Goal: Information Seeking & Learning: Learn about a topic

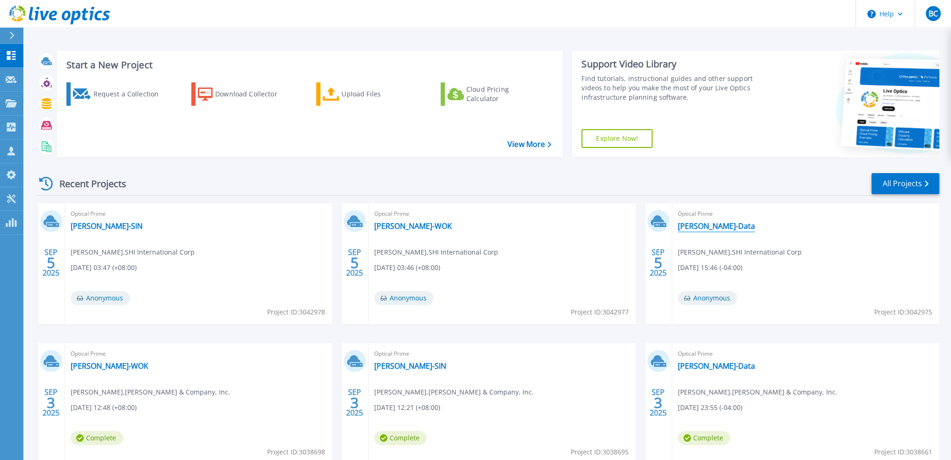
click at [699, 224] on link "[PERSON_NAME]-Data" at bounding box center [716, 225] width 77 height 9
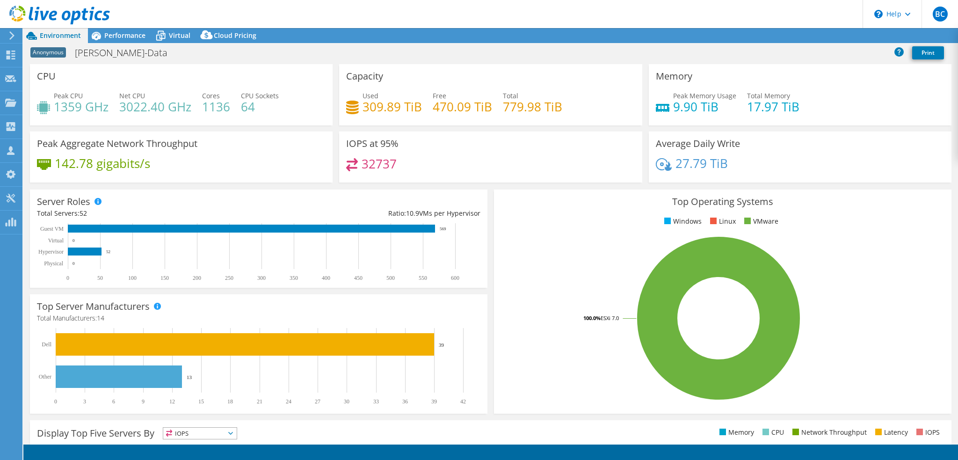
select select "USD"
click at [116, 35] on span "Performance" at bounding box center [124, 35] width 41 height 9
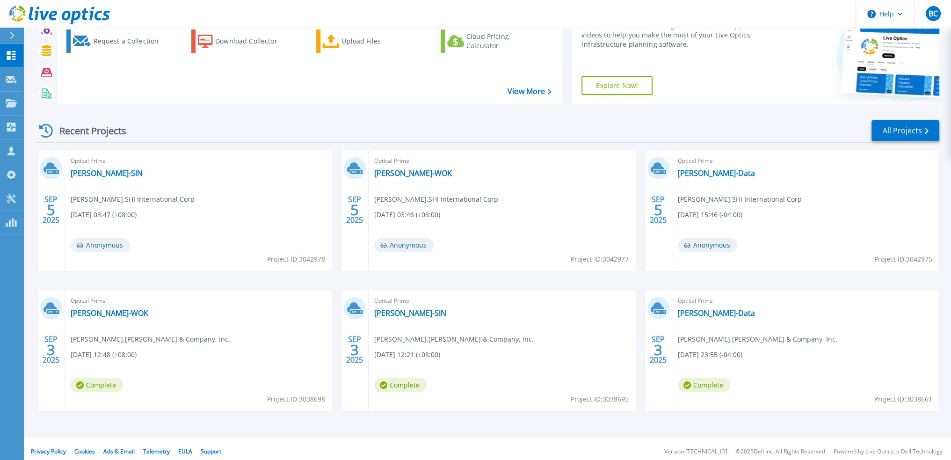
scroll to position [58, 0]
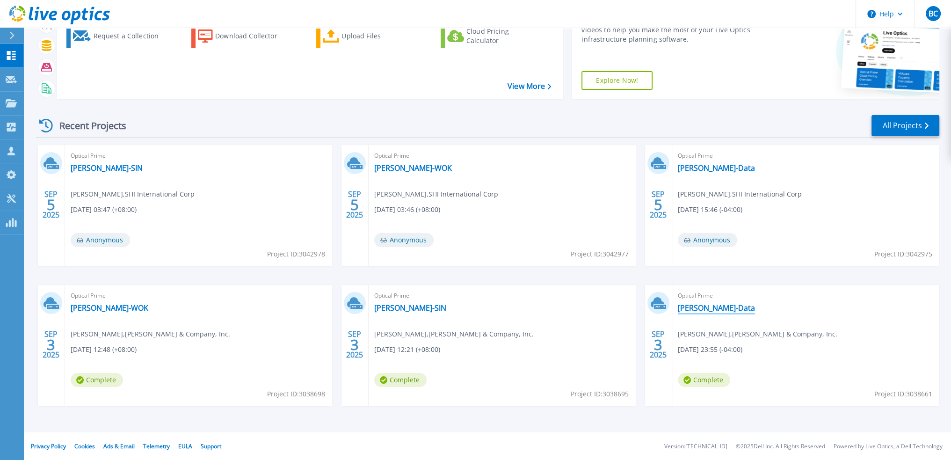
click at [691, 308] on link "[PERSON_NAME]-Data" at bounding box center [716, 307] width 77 height 9
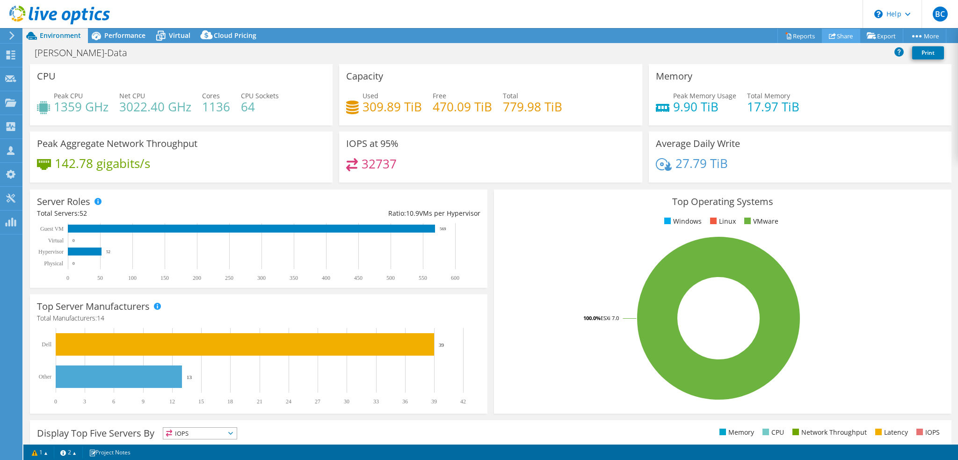
click at [842, 39] on link "Share" at bounding box center [841, 36] width 38 height 14
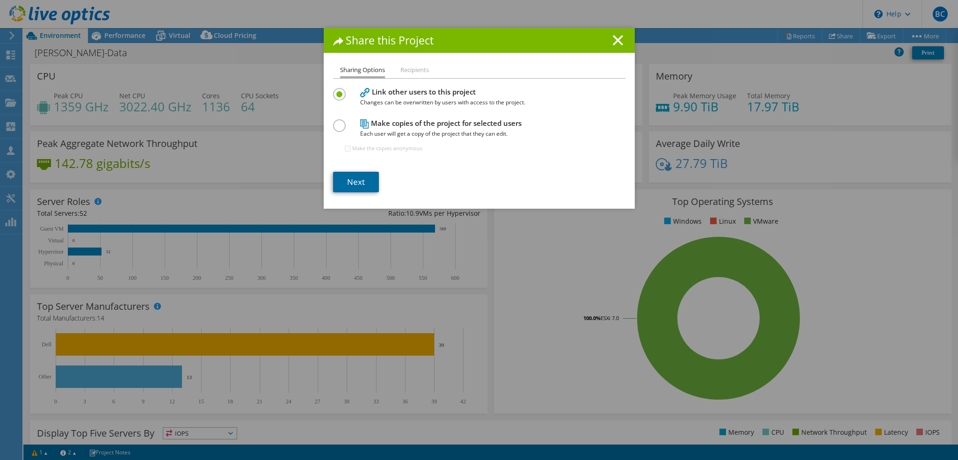
click at [346, 186] on link "Next" at bounding box center [356, 182] width 46 height 21
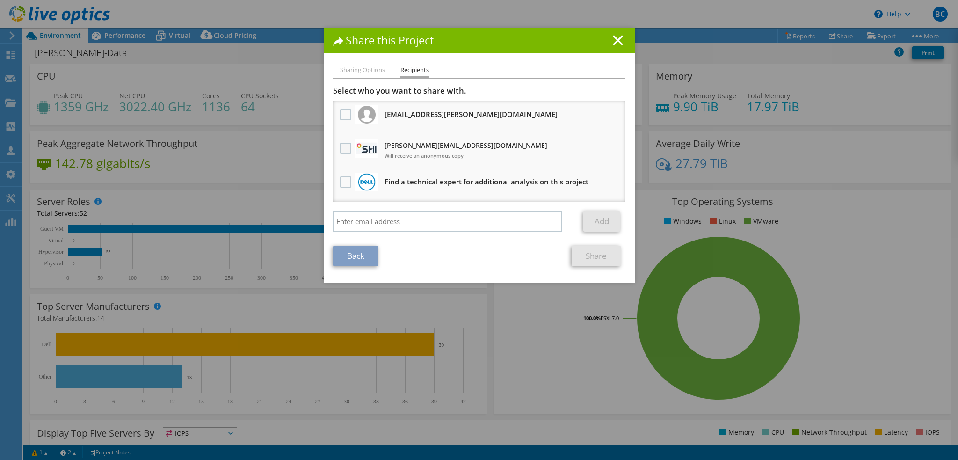
click at [344, 149] on label at bounding box center [347, 148] width 14 height 11
click at [0, 0] on input "checkbox" at bounding box center [0, 0] width 0 height 0
click at [613, 42] on icon at bounding box center [618, 40] width 10 height 10
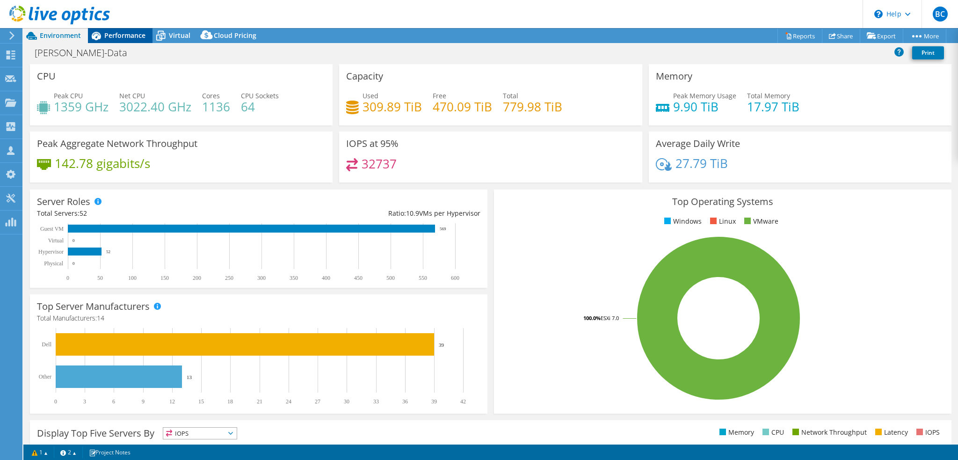
click at [127, 35] on span "Performance" at bounding box center [124, 35] width 41 height 9
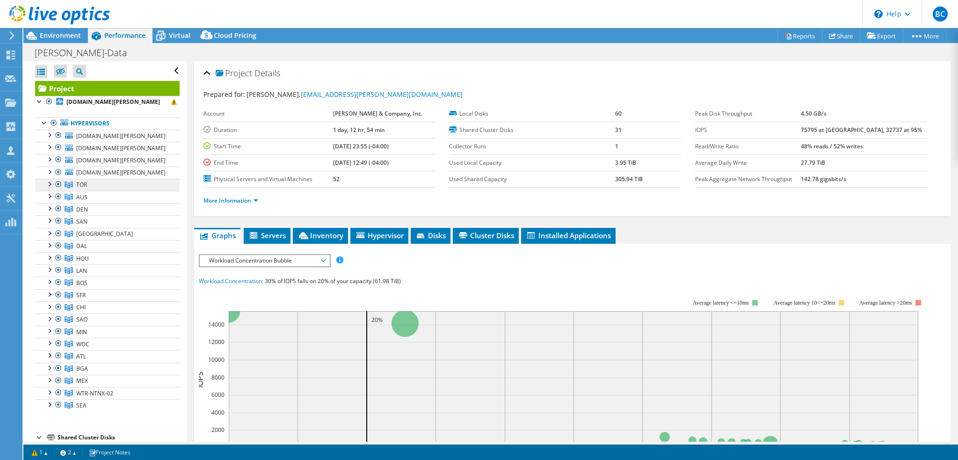
click at [120, 185] on link "TOR" at bounding box center [107, 185] width 145 height 12
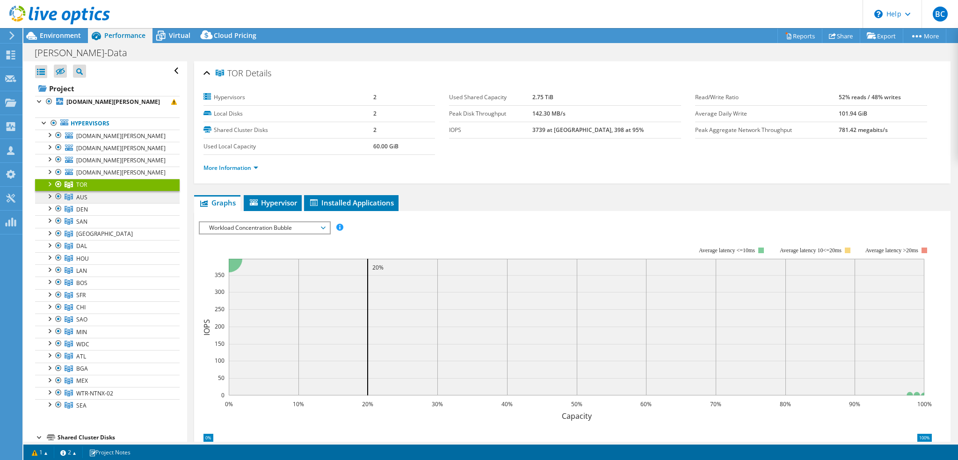
click at [95, 194] on link "AUS" at bounding box center [107, 197] width 145 height 12
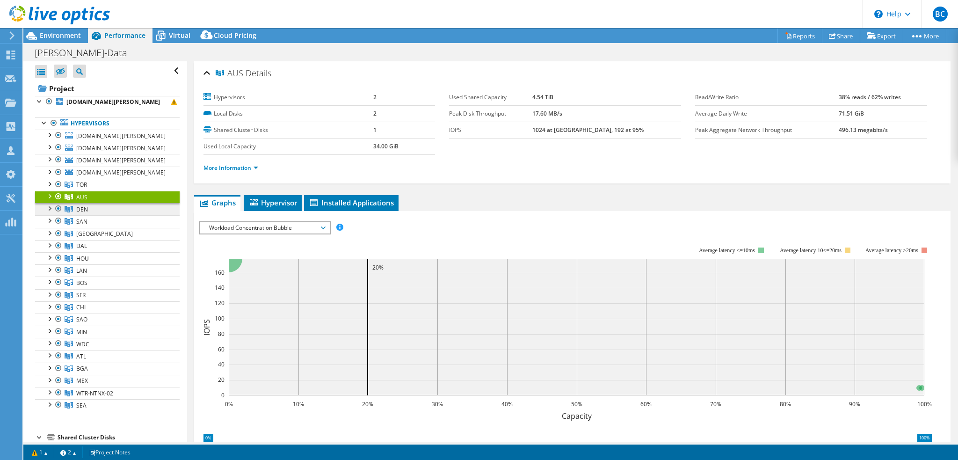
click at [91, 205] on link "DEN" at bounding box center [107, 209] width 145 height 12
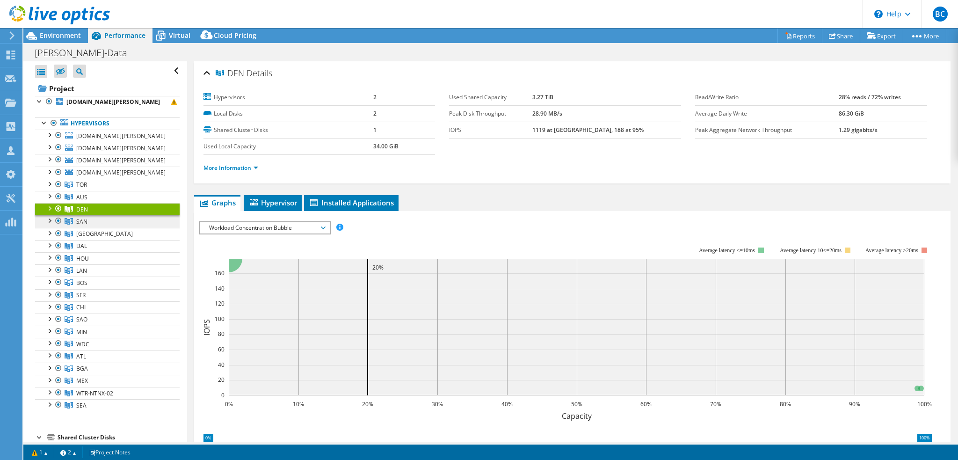
click at [87, 221] on link "SAN" at bounding box center [107, 221] width 145 height 12
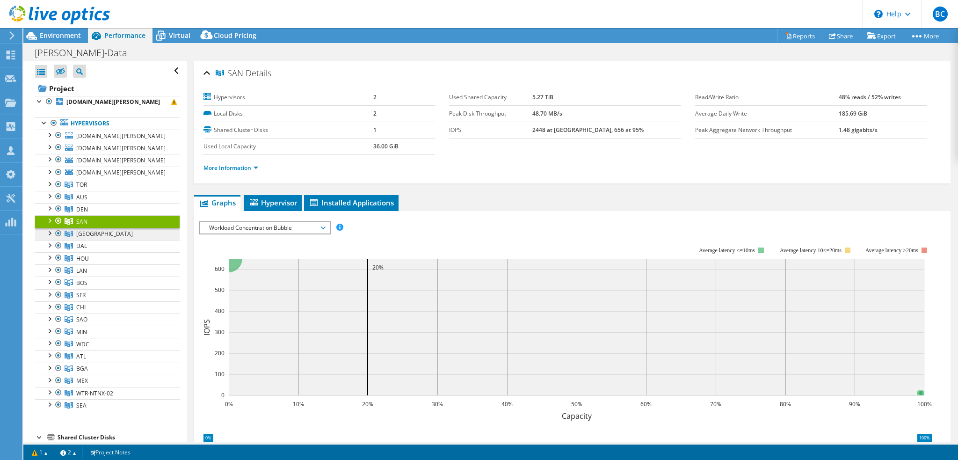
click at [80, 233] on span "NYC" at bounding box center [104, 234] width 57 height 8
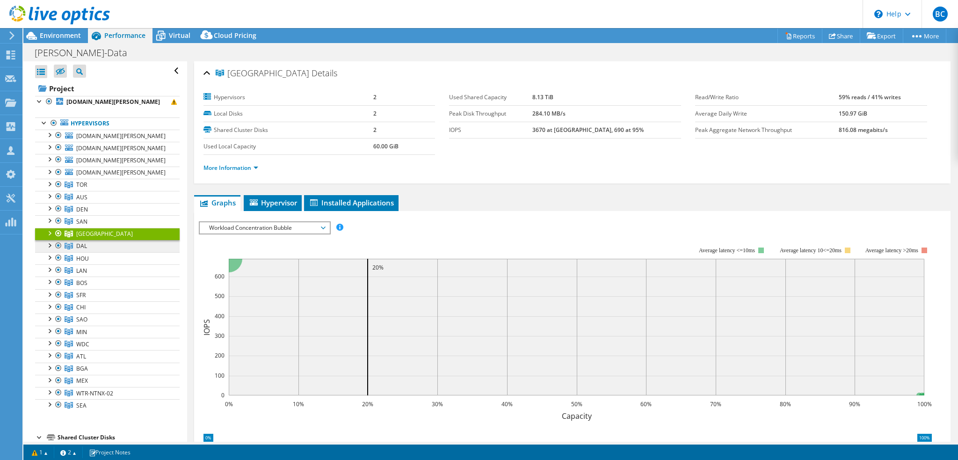
click at [80, 243] on span "DAL" at bounding box center [81, 246] width 11 height 8
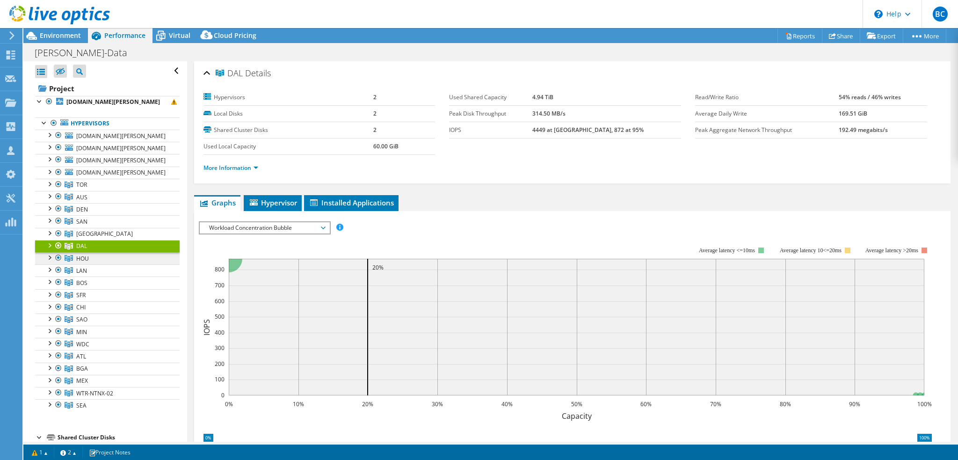
click at [79, 260] on span "HOU" at bounding box center [82, 258] width 13 height 8
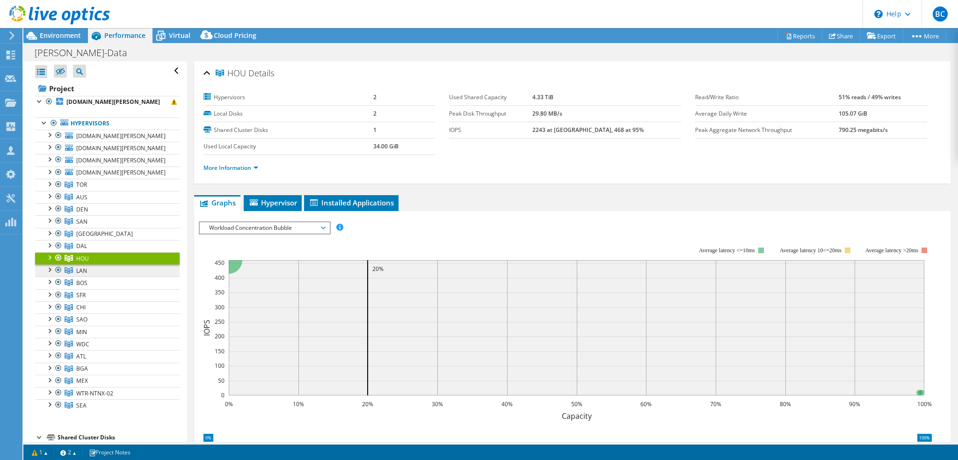
click at [82, 268] on span "LAN" at bounding box center [81, 271] width 11 height 8
click at [79, 281] on span "BOS" at bounding box center [81, 283] width 11 height 8
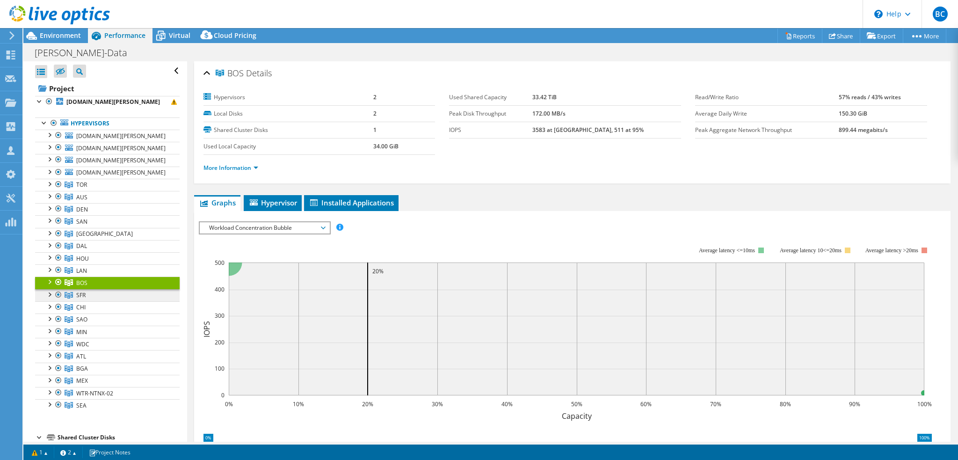
click at [79, 293] on span "SFR" at bounding box center [80, 295] width 9 height 8
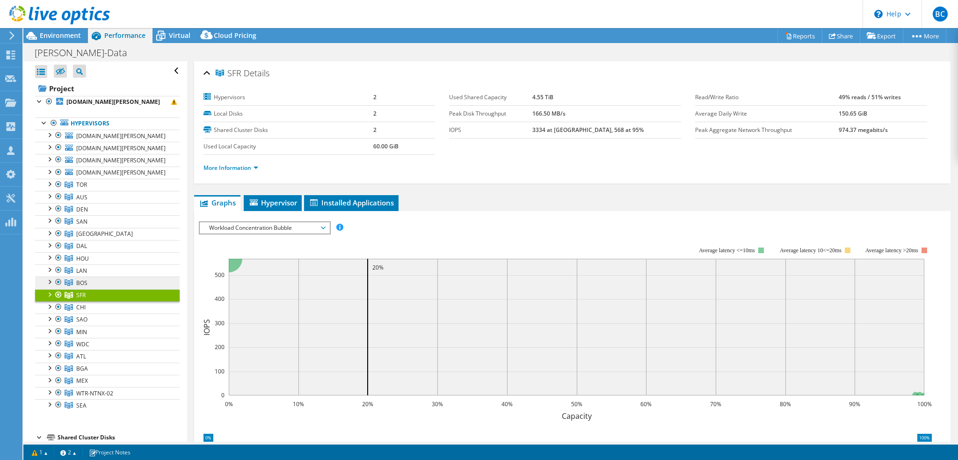
click at [85, 279] on span "BOS" at bounding box center [81, 283] width 11 height 8
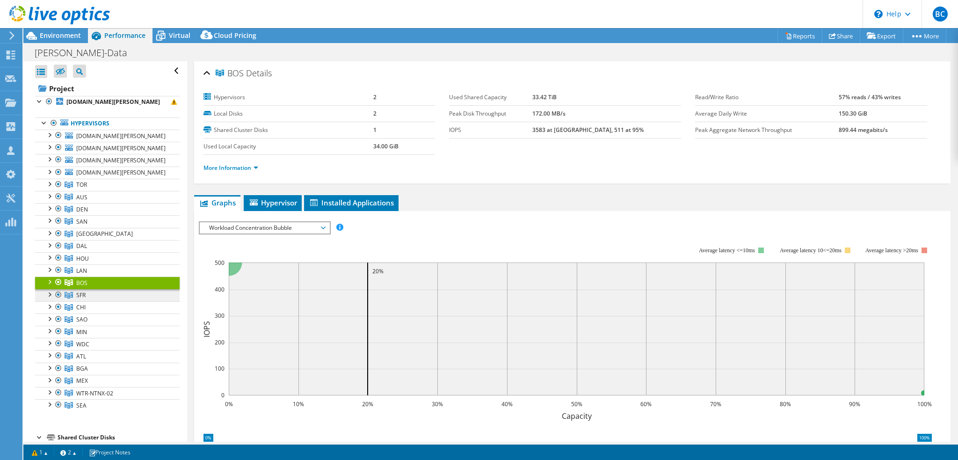
click at [79, 295] on span "SFR" at bounding box center [80, 295] width 9 height 8
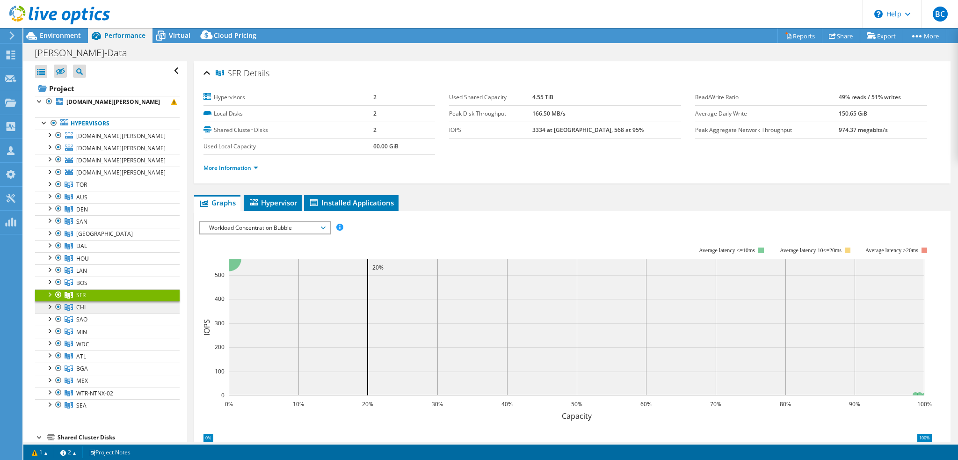
click at [82, 303] on span "CHI" at bounding box center [80, 307] width 9 height 8
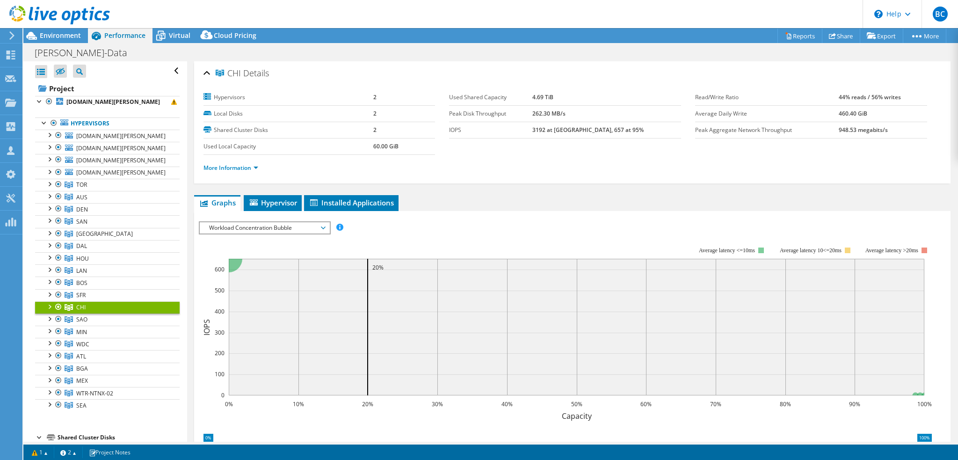
click at [82, 311] on ul "wtrvxwit01v.bain.com Local VMware Disk (mpx.vmhba0:C0:T2:L0) Local VMware Disk …" at bounding box center [107, 271] width 145 height 282
click at [98, 325] on link "MIN" at bounding box center [107, 331] width 145 height 12
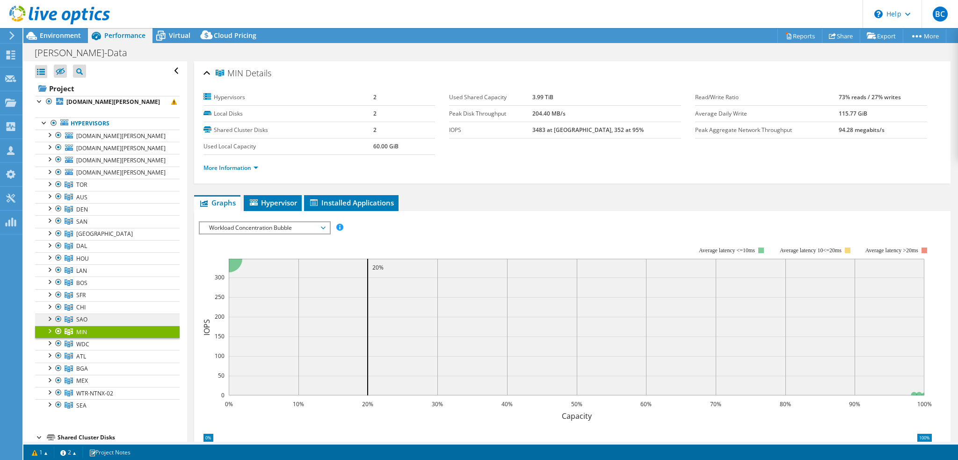
click at [97, 319] on link "SAO" at bounding box center [107, 319] width 145 height 12
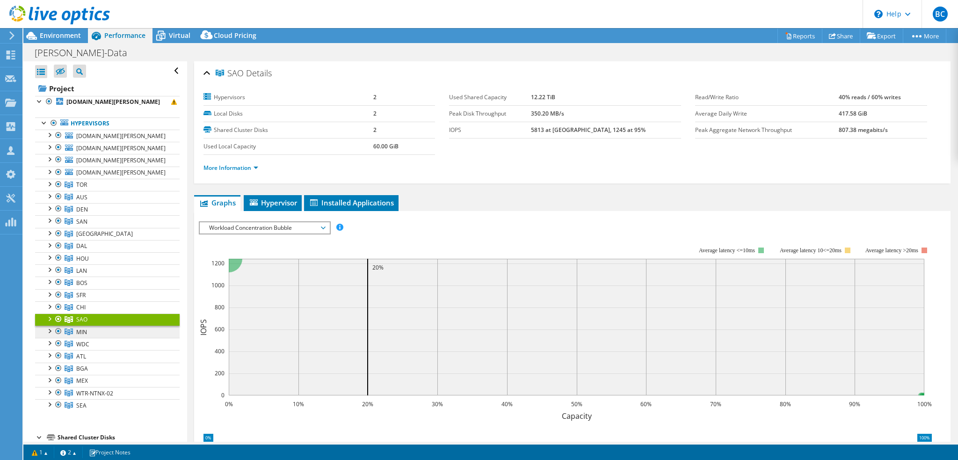
click at [98, 330] on link "MIN" at bounding box center [107, 331] width 145 height 12
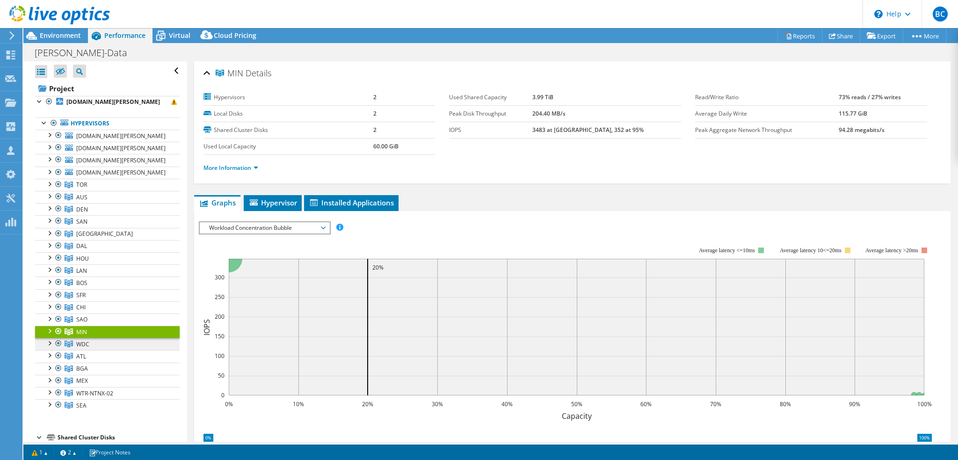
click at [99, 340] on link "WDC" at bounding box center [107, 344] width 145 height 12
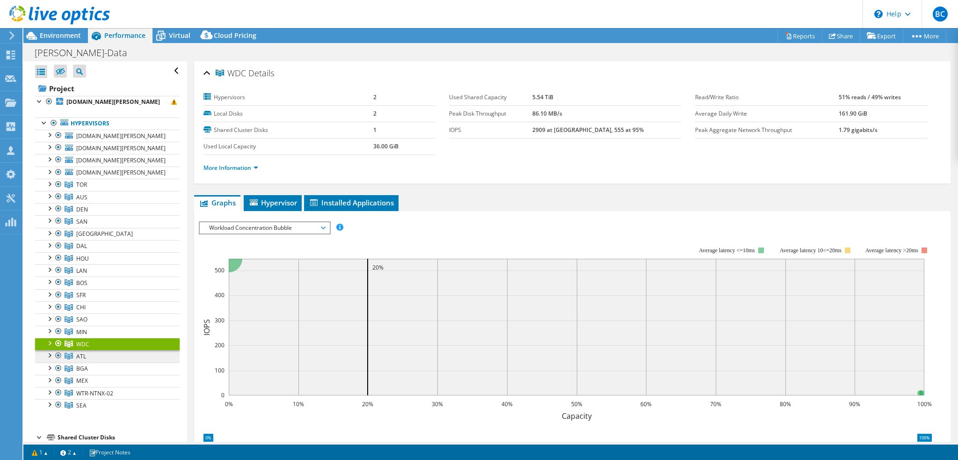
click at [98, 353] on link "ATL" at bounding box center [107, 356] width 145 height 12
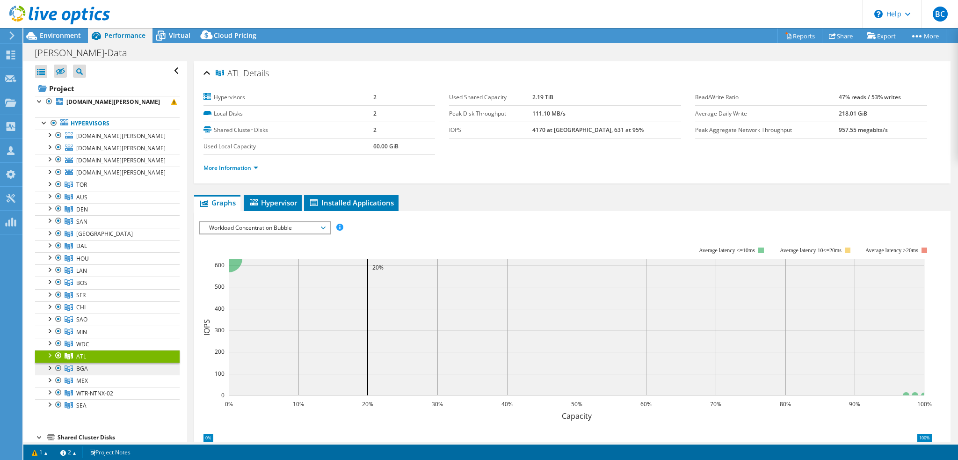
click at [95, 367] on link "BGA" at bounding box center [107, 368] width 145 height 12
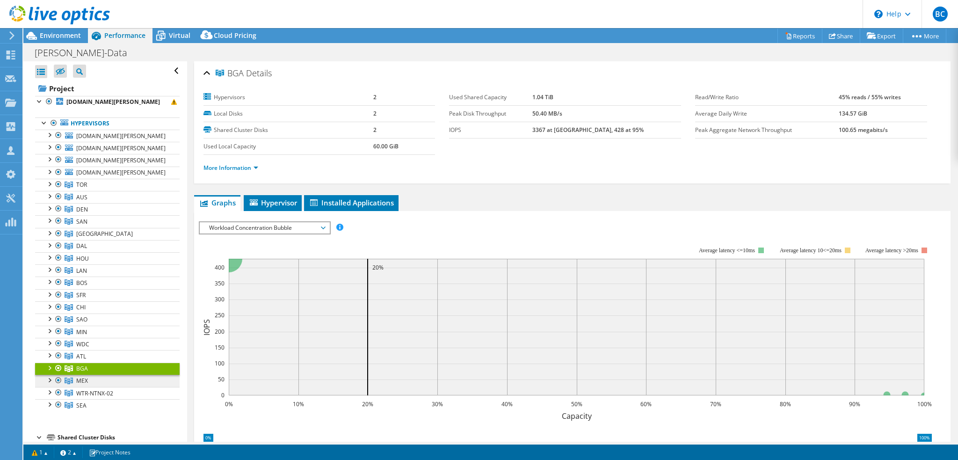
click at [97, 375] on link "MEX" at bounding box center [107, 381] width 145 height 12
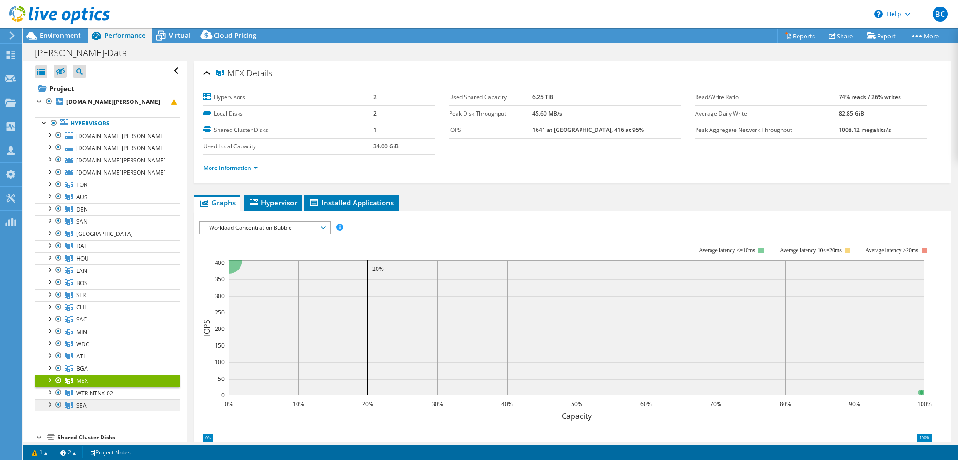
click at [92, 402] on link "SEA" at bounding box center [107, 405] width 145 height 12
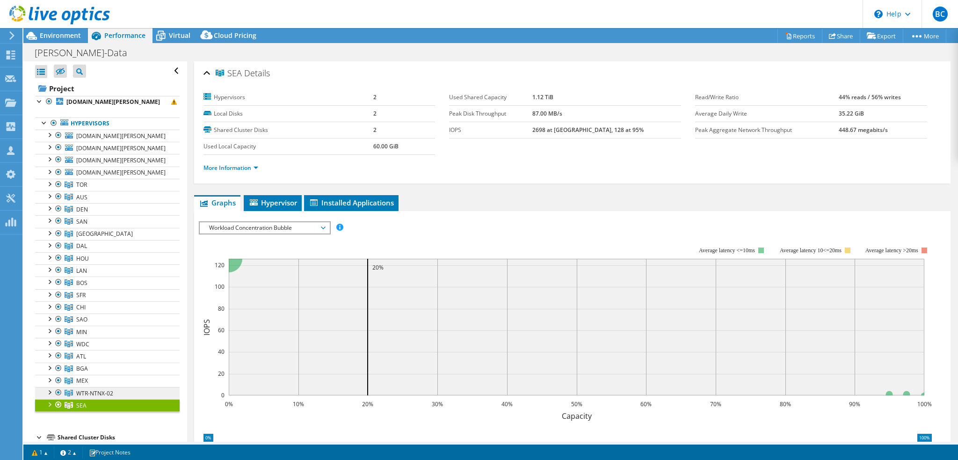
click at [95, 390] on span "WTR-NTNX-02" at bounding box center [94, 393] width 37 height 8
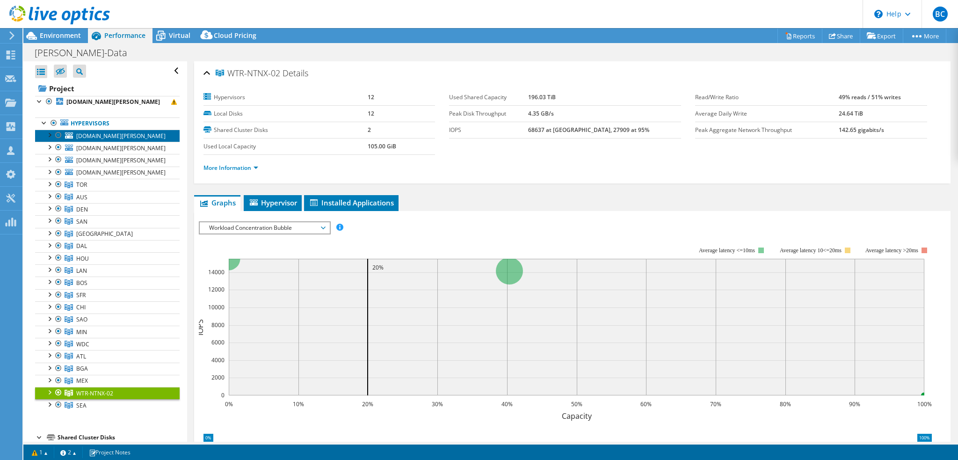
click at [116, 138] on span "wtrvxwit01v.bain.com" at bounding box center [120, 136] width 89 height 8
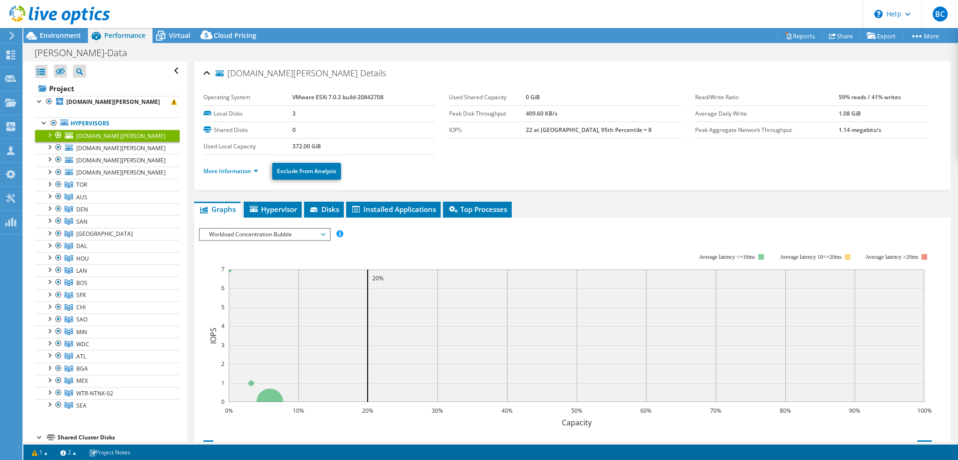
click at [50, 134] on div at bounding box center [48, 134] width 9 height 9
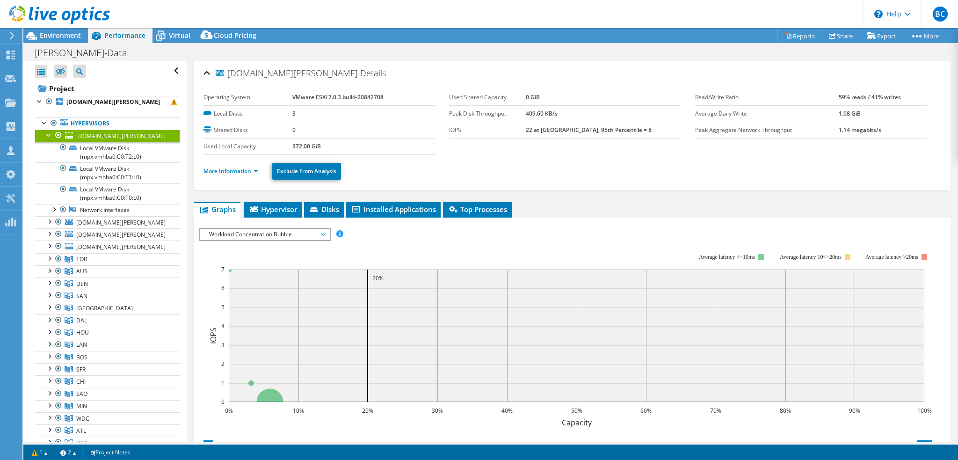
click at [50, 134] on div at bounding box center [48, 134] width 9 height 9
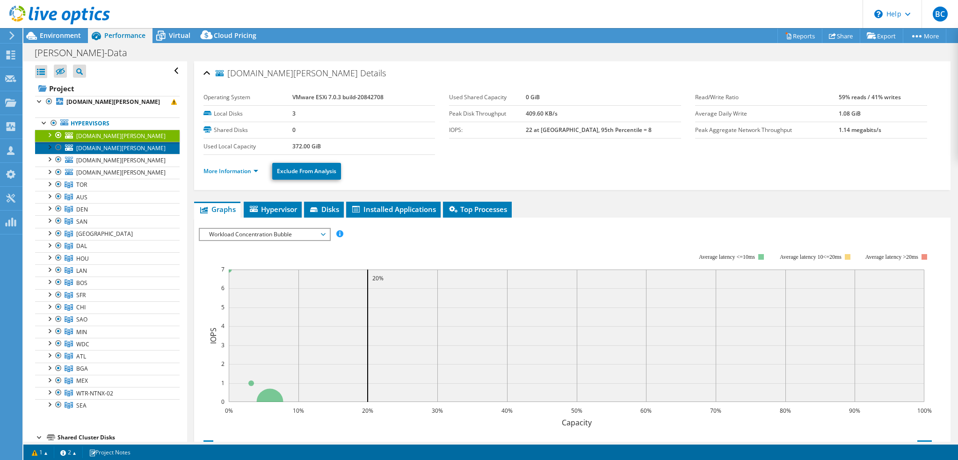
click at [118, 146] on span "bnyesxi01.bain.com" at bounding box center [120, 148] width 89 height 8
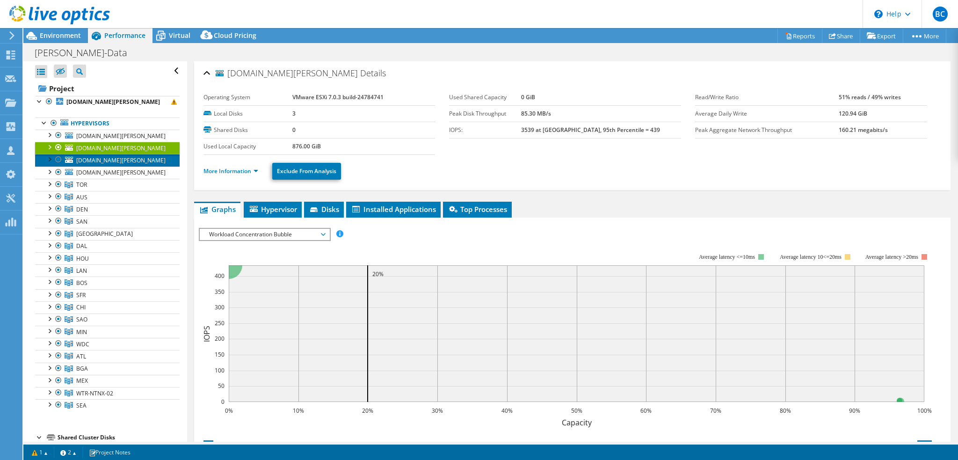
click at [118, 157] on span "bsgesxi01.bain.com" at bounding box center [120, 160] width 89 height 8
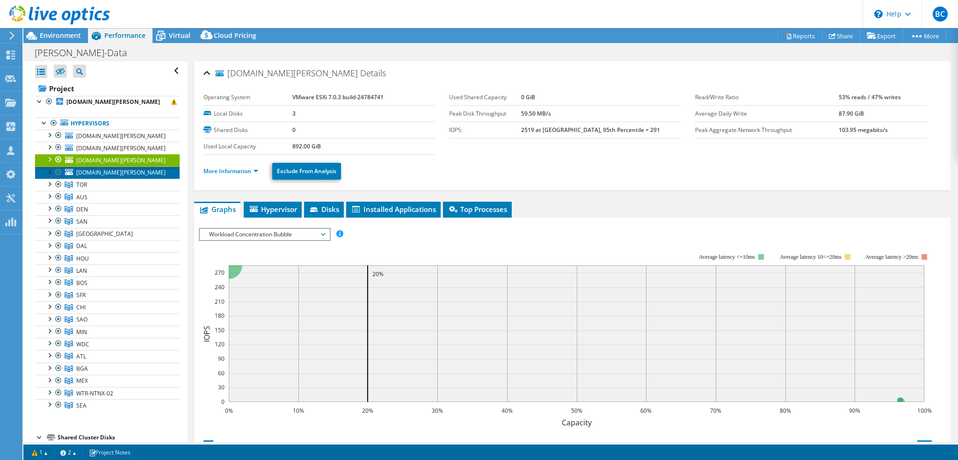
click at [123, 169] on span "tbgesxi01.bain.com" at bounding box center [120, 172] width 89 height 8
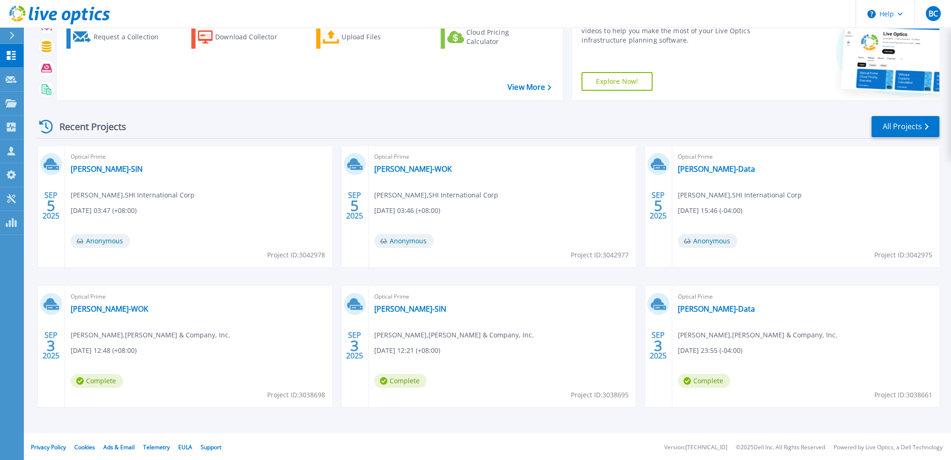
scroll to position [58, 0]
click at [394, 310] on link "[PERSON_NAME]-SIN" at bounding box center [410, 307] width 72 height 9
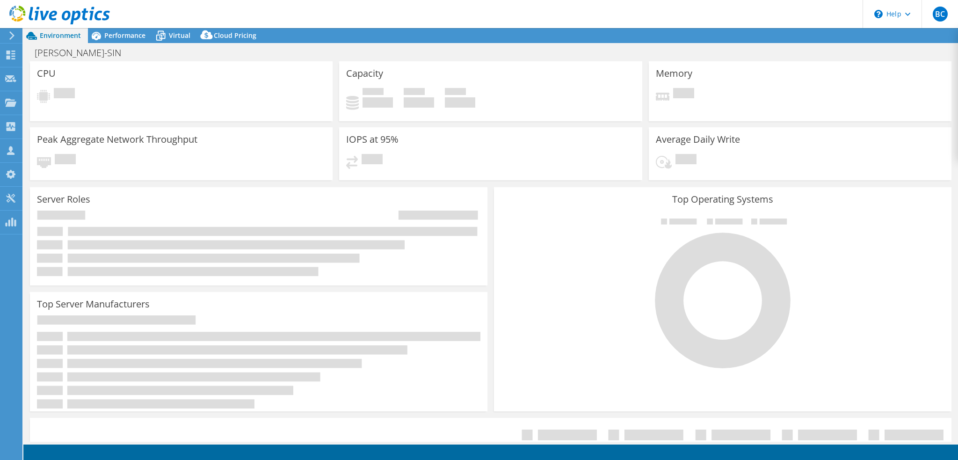
select select "USD"
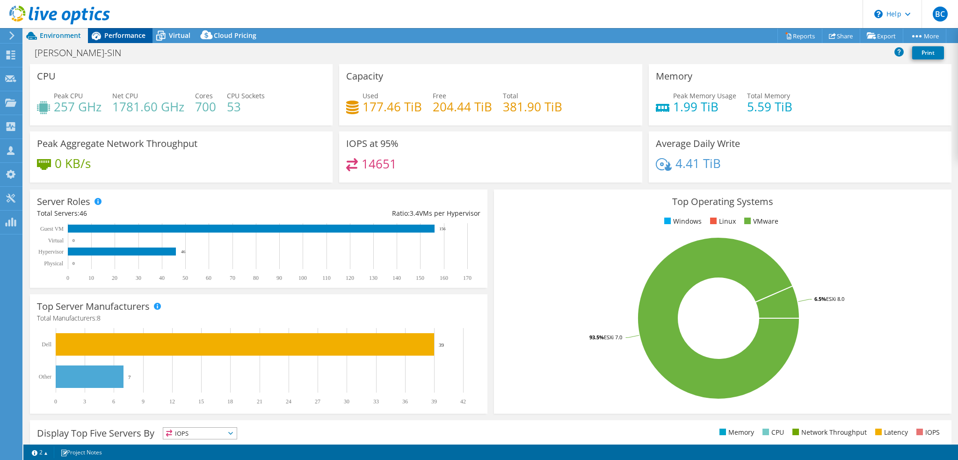
click at [112, 33] on span "Performance" at bounding box center [124, 35] width 41 height 9
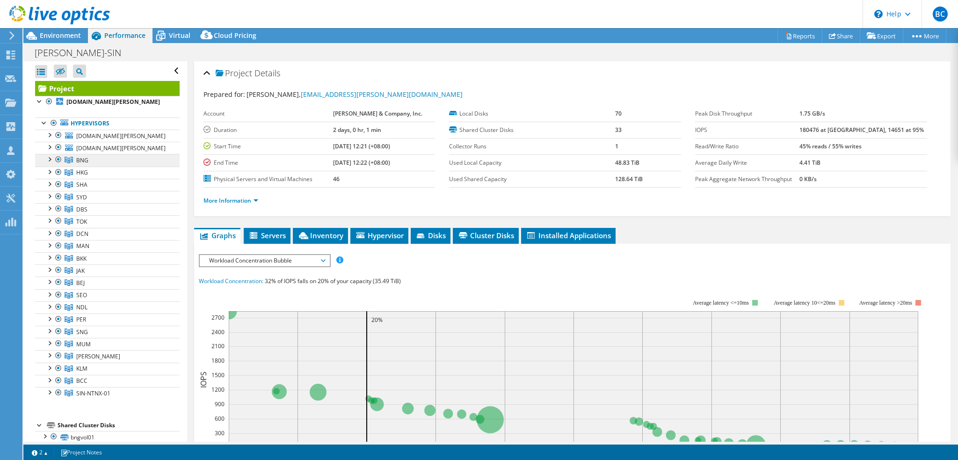
click at [94, 161] on link "BNG" at bounding box center [107, 160] width 145 height 12
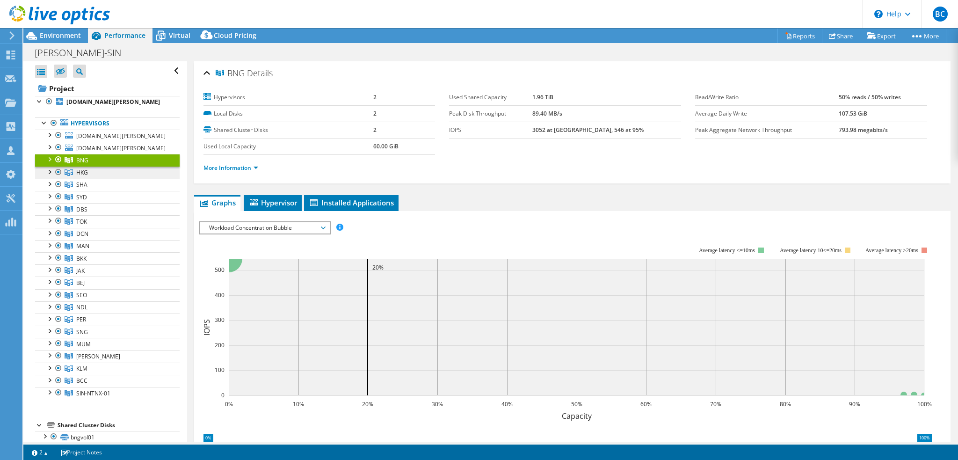
click at [101, 169] on link "HKG" at bounding box center [107, 172] width 145 height 12
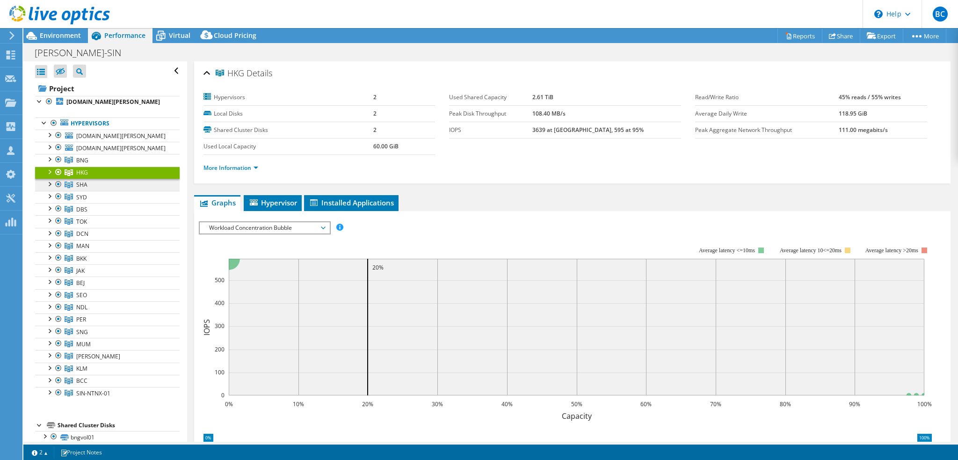
click at [100, 179] on link "SHA" at bounding box center [107, 185] width 145 height 12
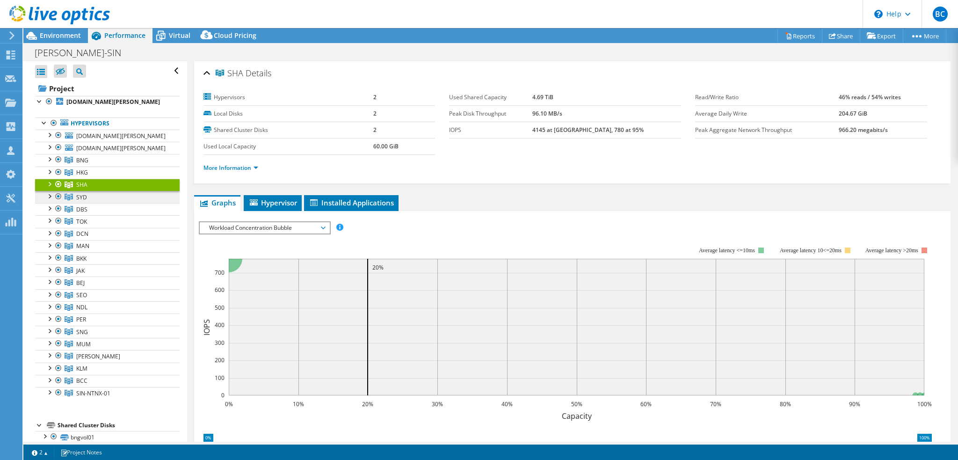
click at [103, 192] on link "SYD" at bounding box center [107, 197] width 145 height 12
click at [103, 208] on link "DBS" at bounding box center [107, 209] width 145 height 12
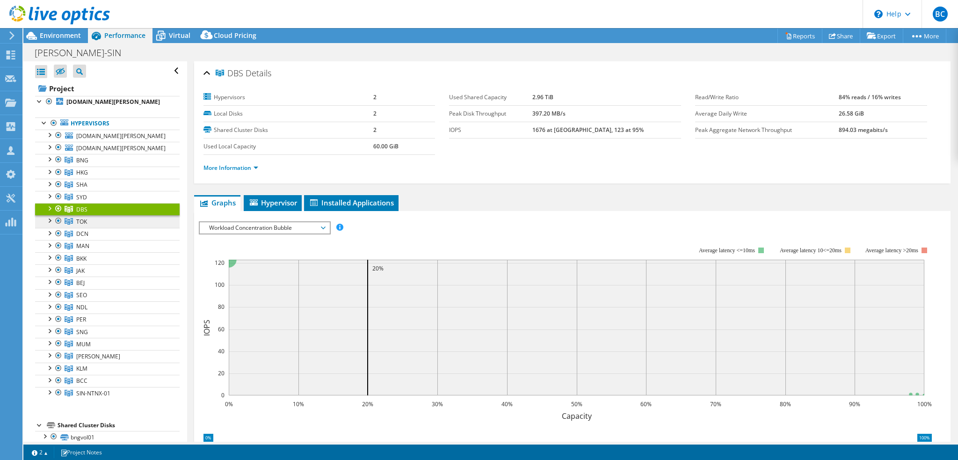
click at [100, 220] on link "TOK" at bounding box center [107, 221] width 145 height 12
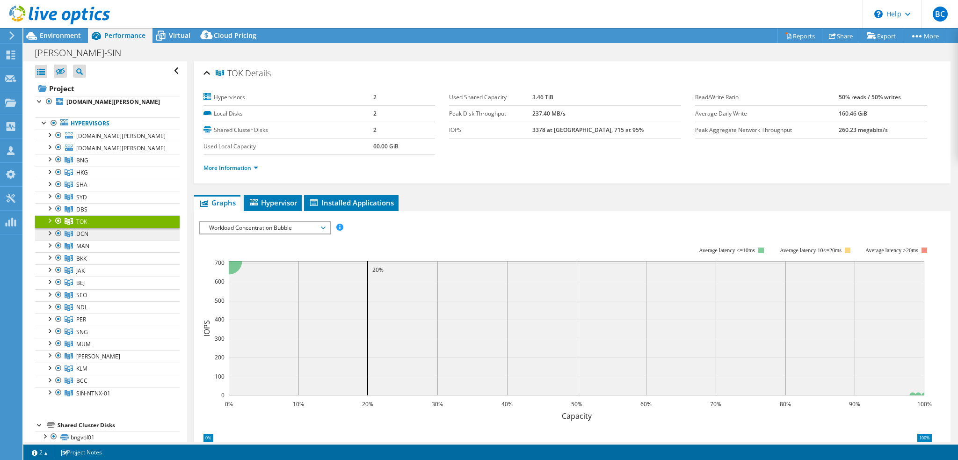
click at [97, 235] on link "DCN" at bounding box center [107, 234] width 145 height 12
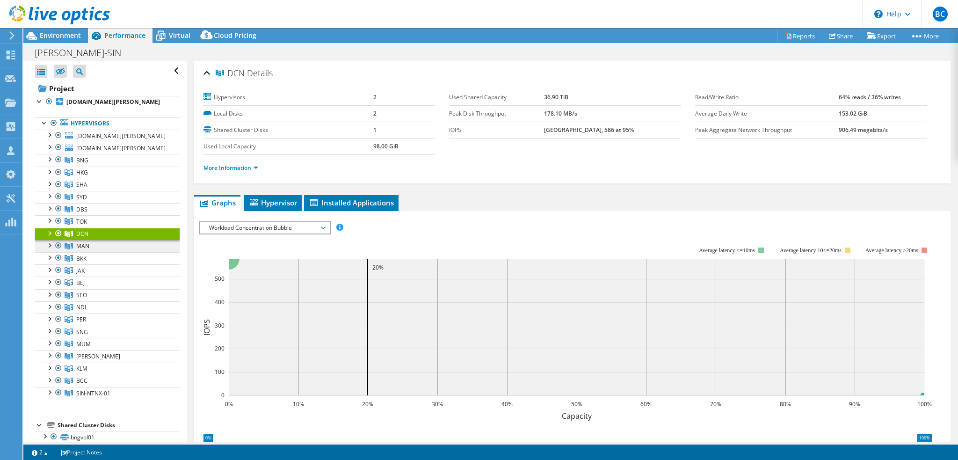
click at [94, 246] on link "MAN" at bounding box center [107, 246] width 145 height 12
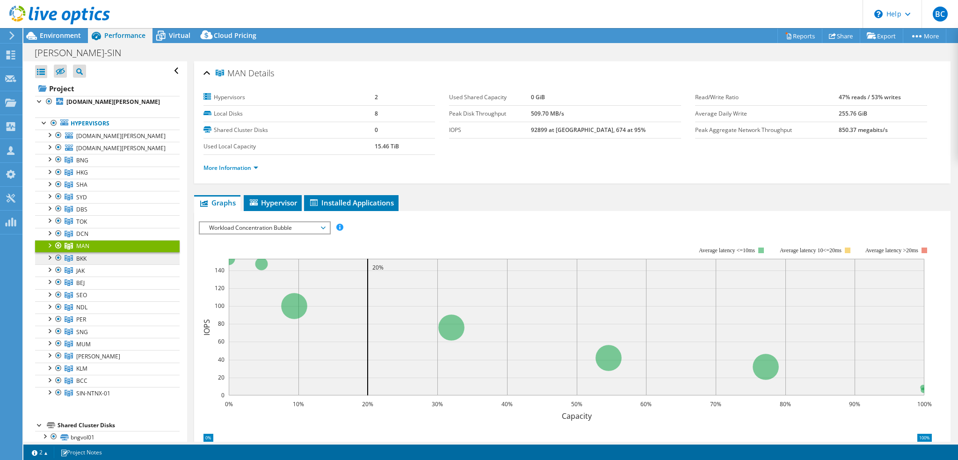
click at [93, 260] on link "BKK" at bounding box center [107, 258] width 145 height 12
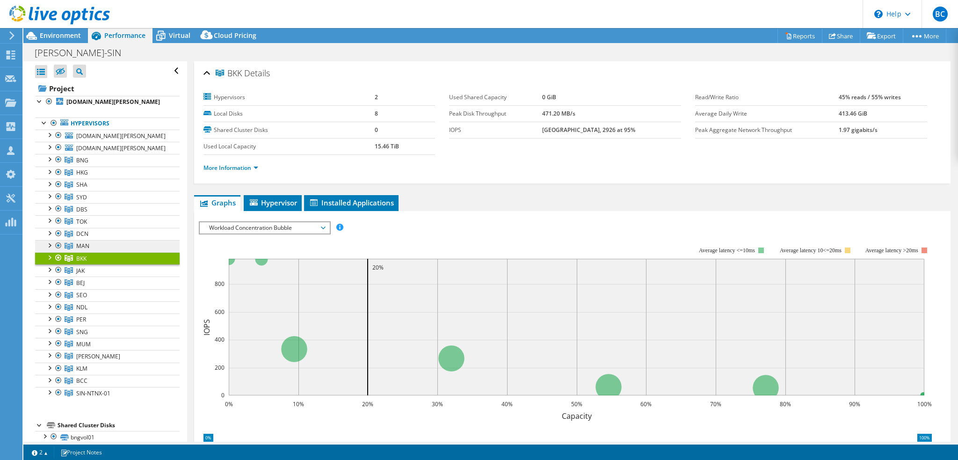
click at [95, 245] on link "MAN" at bounding box center [107, 246] width 145 height 12
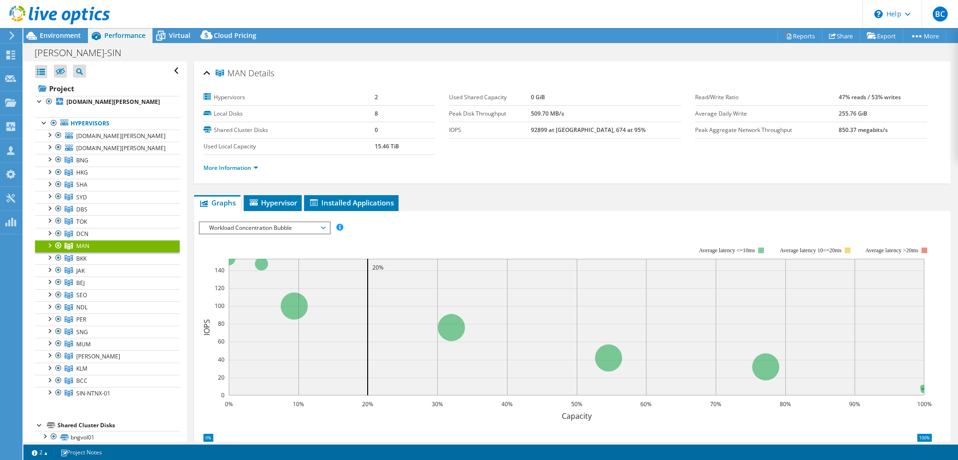
click at [311, 231] on span "Workload Concentration Bubble" at bounding box center [264, 227] width 120 height 11
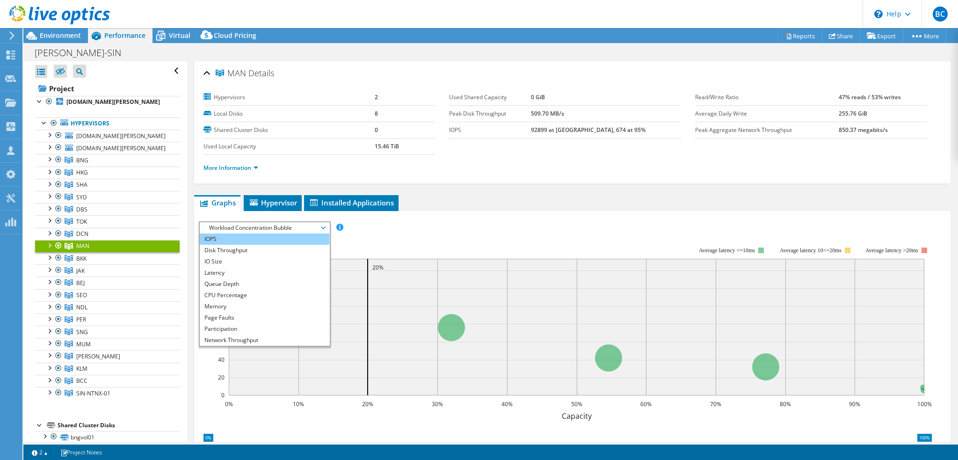
click at [239, 240] on li "IOPS" at bounding box center [265, 238] width 130 height 11
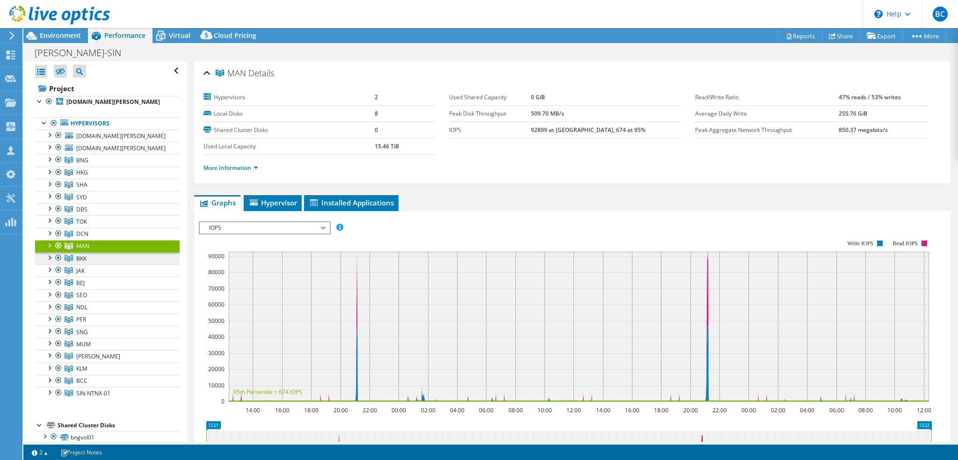
click at [84, 256] on span "BKK" at bounding box center [81, 258] width 10 height 8
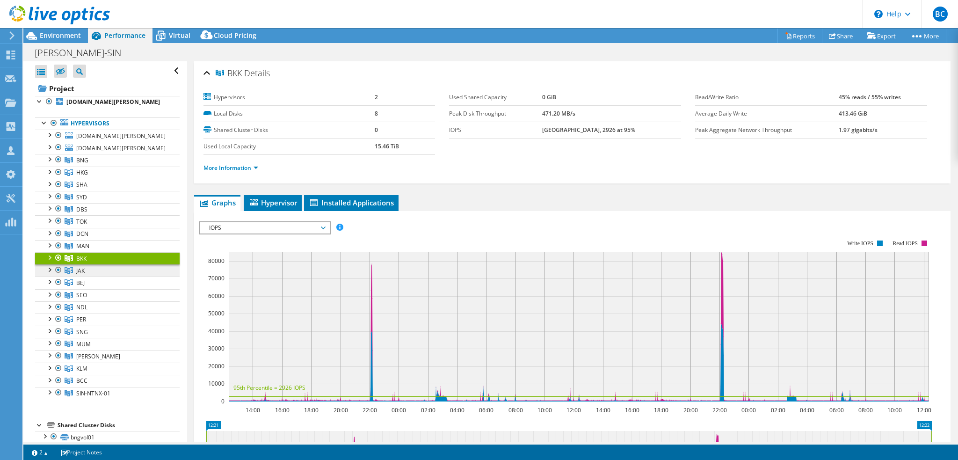
click at [86, 269] on link "JAK" at bounding box center [107, 270] width 145 height 12
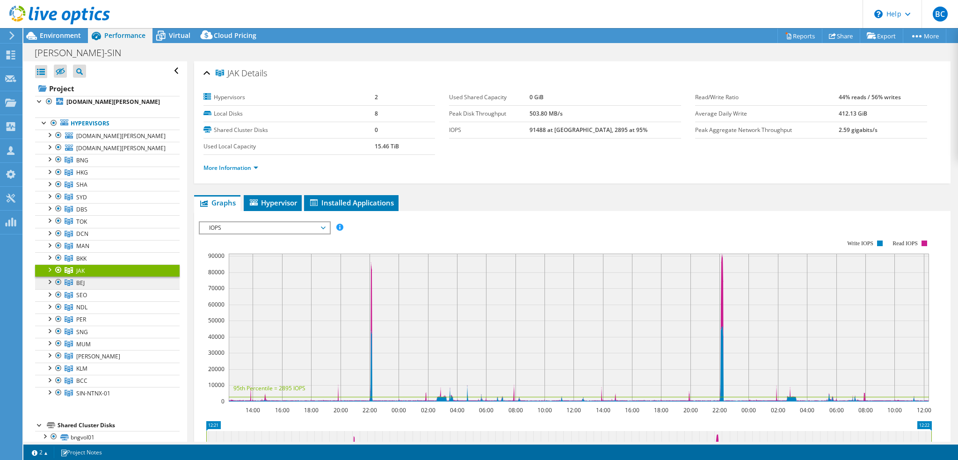
click at [87, 277] on link "BEJ" at bounding box center [107, 282] width 145 height 12
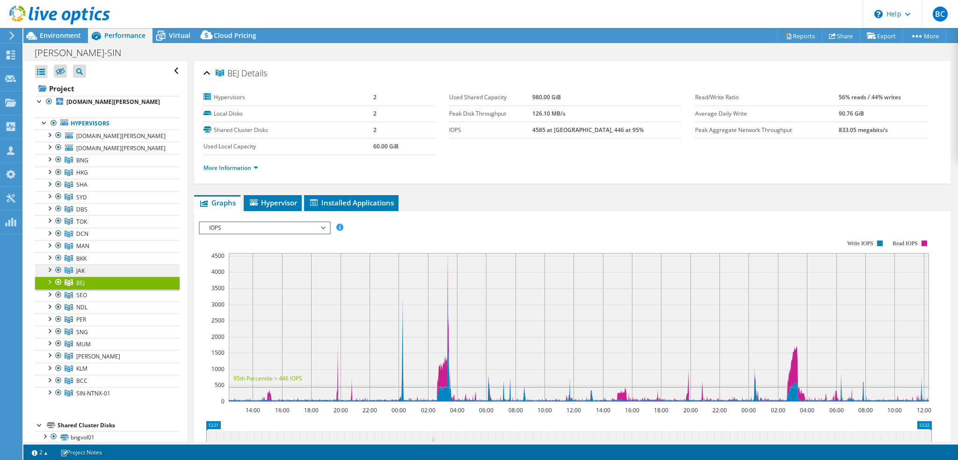
click at [89, 268] on link "JAK" at bounding box center [107, 270] width 145 height 12
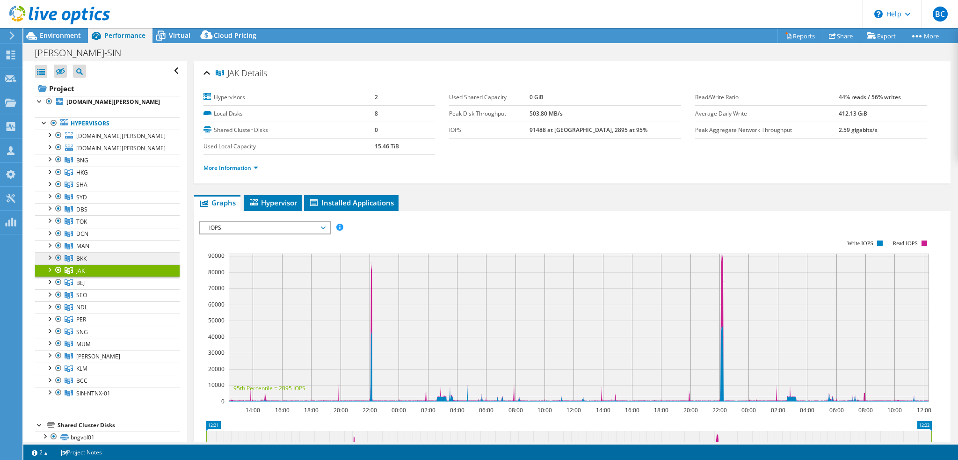
click at [96, 258] on link "BKK" at bounding box center [107, 258] width 145 height 12
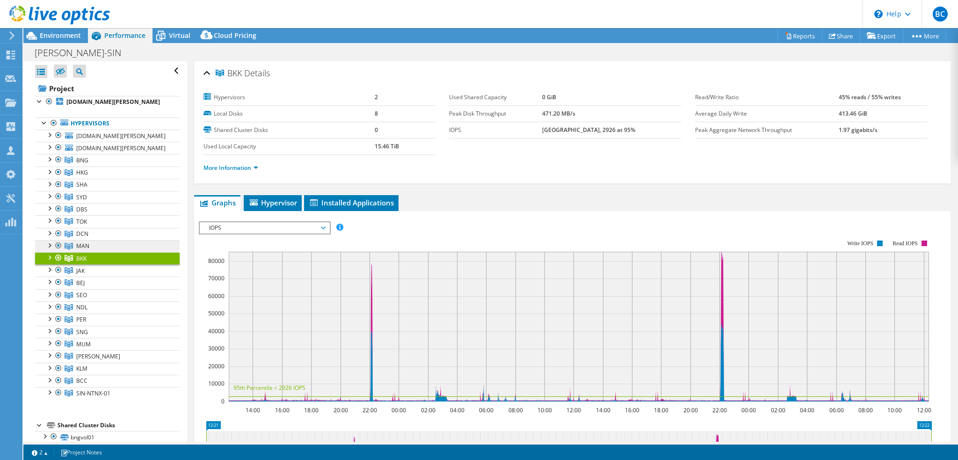
click at [101, 246] on link "MAN" at bounding box center [107, 246] width 145 height 12
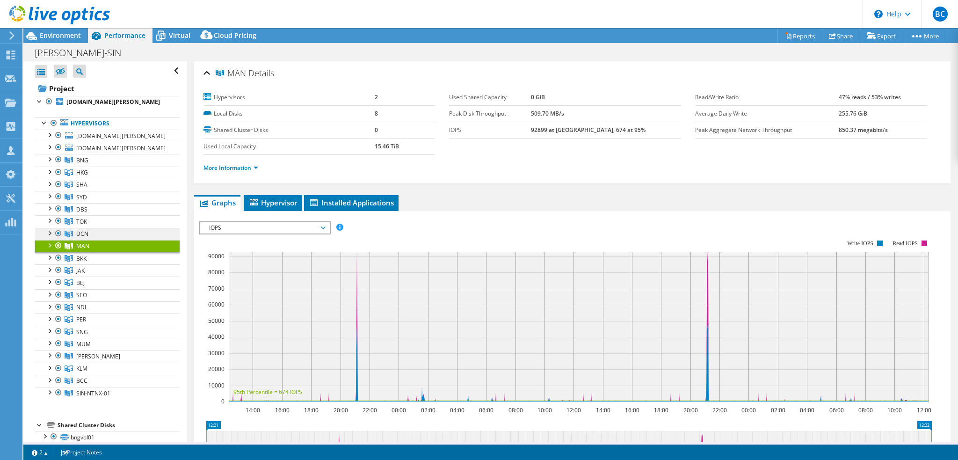
click at [103, 235] on link "DCN" at bounding box center [107, 234] width 145 height 12
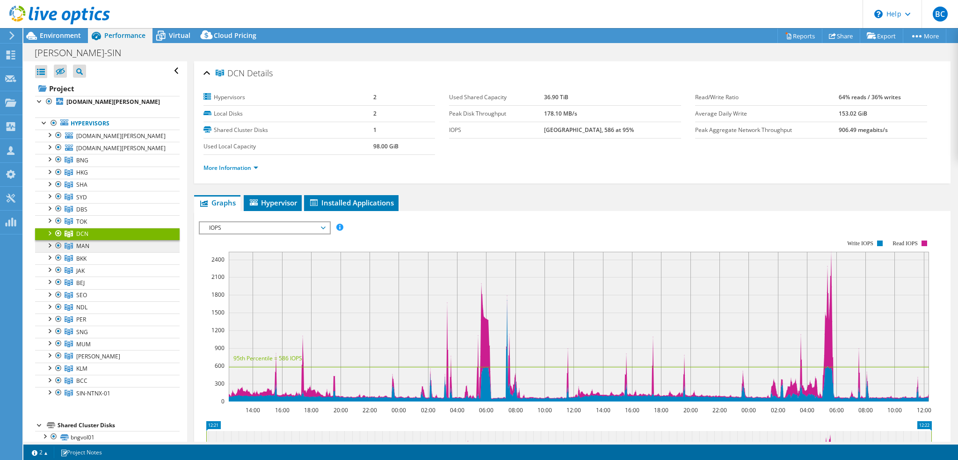
click at [101, 247] on link "MAN" at bounding box center [107, 246] width 145 height 12
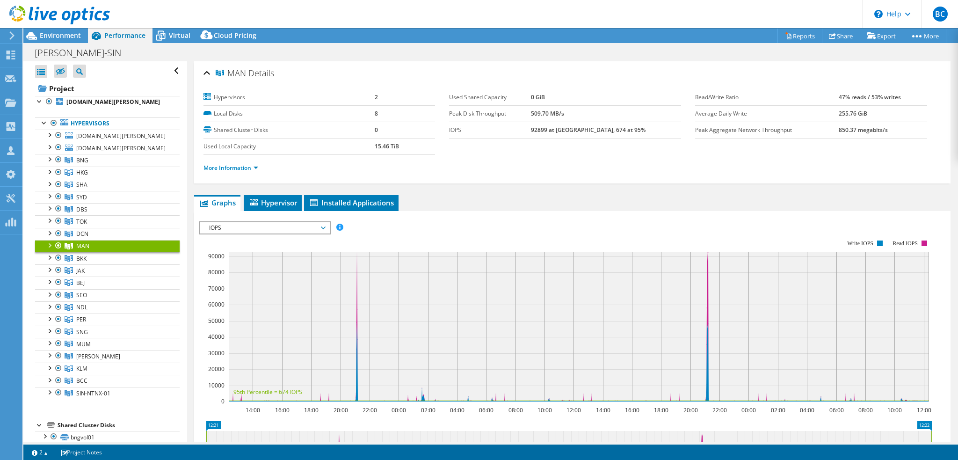
click at [280, 226] on span "IOPS" at bounding box center [264, 227] width 120 height 11
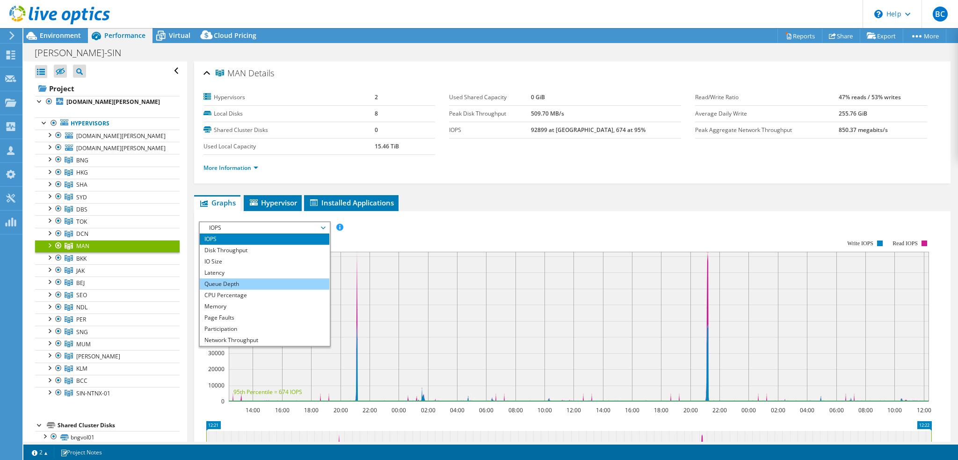
click at [238, 281] on li "Queue Depth" at bounding box center [265, 283] width 130 height 11
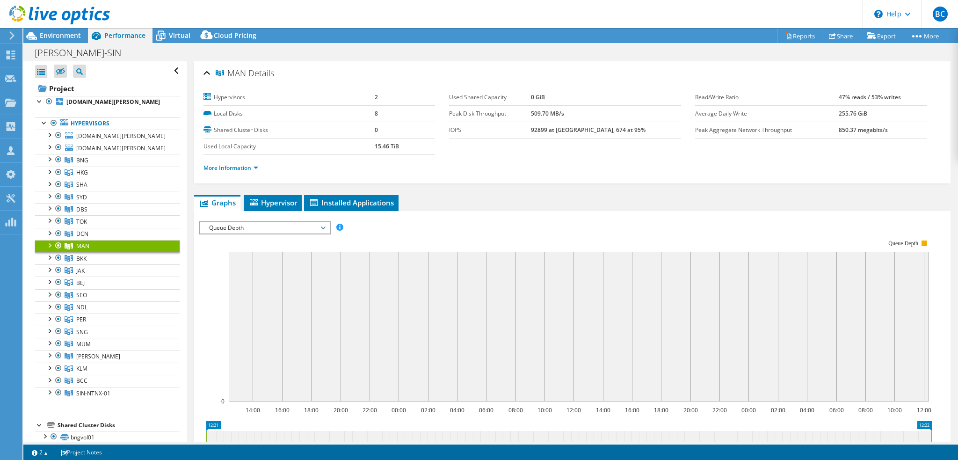
click at [303, 225] on span "Queue Depth" at bounding box center [264, 227] width 120 height 11
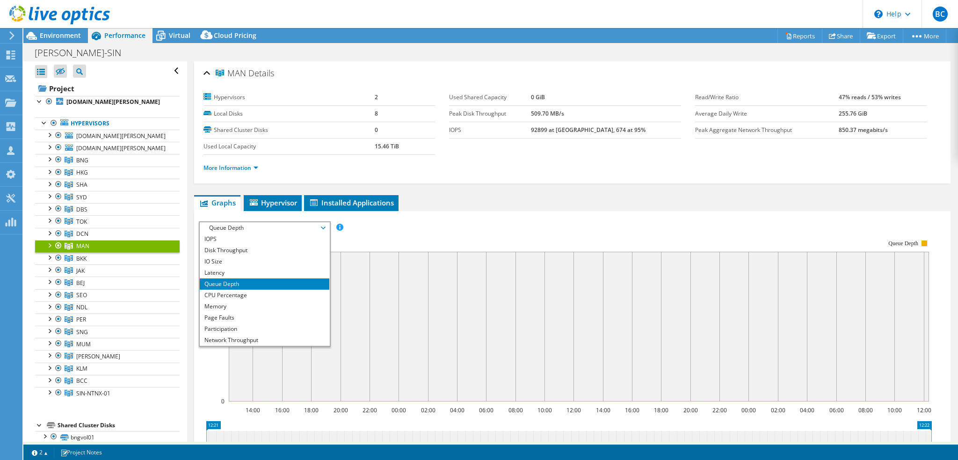
click at [54, 245] on div at bounding box center [58, 245] width 9 height 11
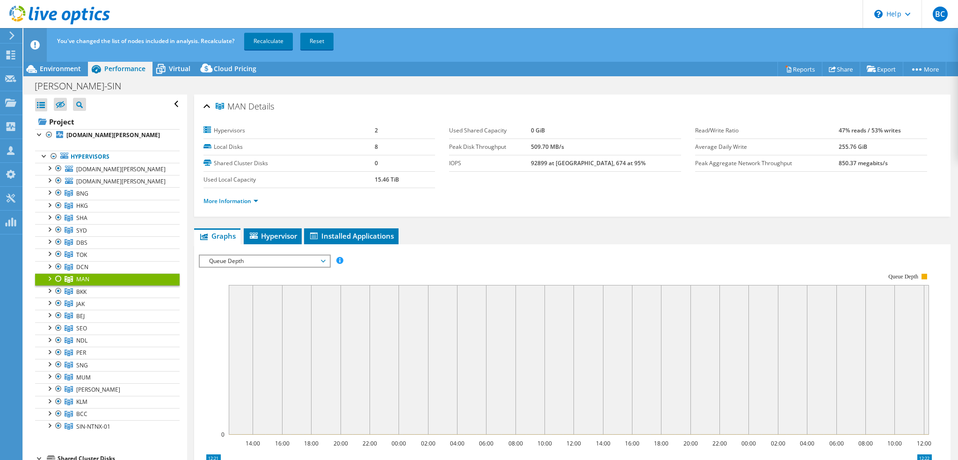
click at [58, 278] on div at bounding box center [58, 278] width 9 height 11
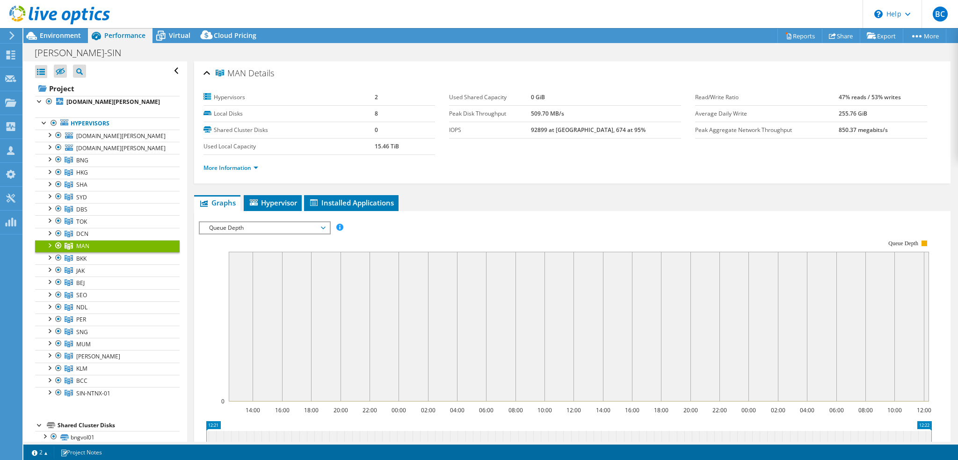
click at [50, 249] on link "MAN" at bounding box center [107, 246] width 145 height 12
click at [49, 244] on div at bounding box center [48, 244] width 9 height 9
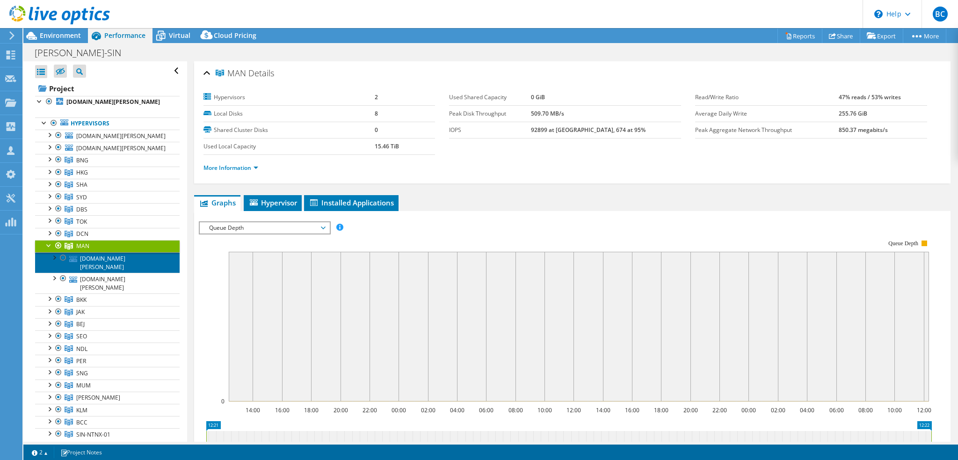
click at [101, 260] on link "manvxesxi02.bain.com" at bounding box center [107, 262] width 145 height 21
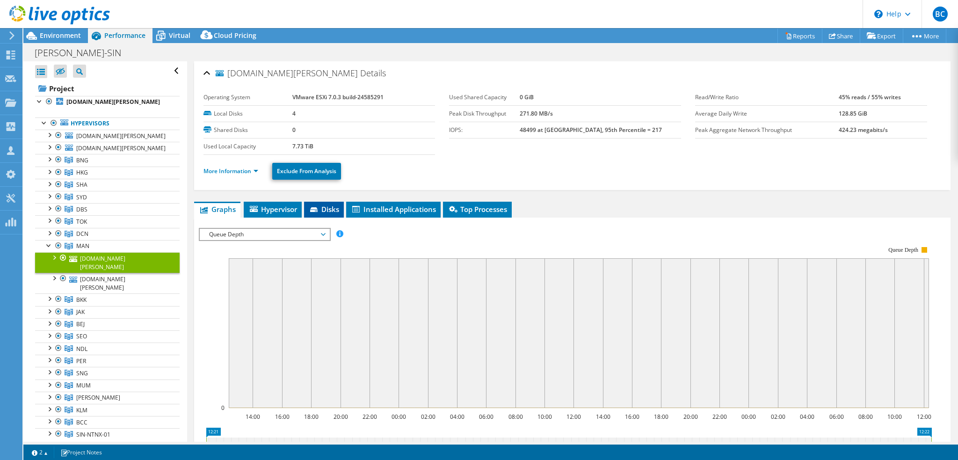
click at [330, 208] on span "Disks" at bounding box center [324, 208] width 30 height 9
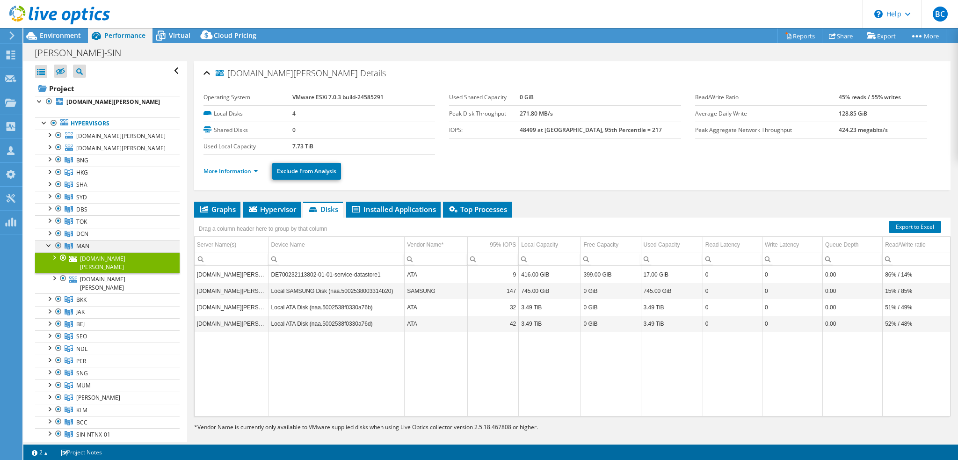
click at [47, 244] on div at bounding box center [48, 244] width 9 height 9
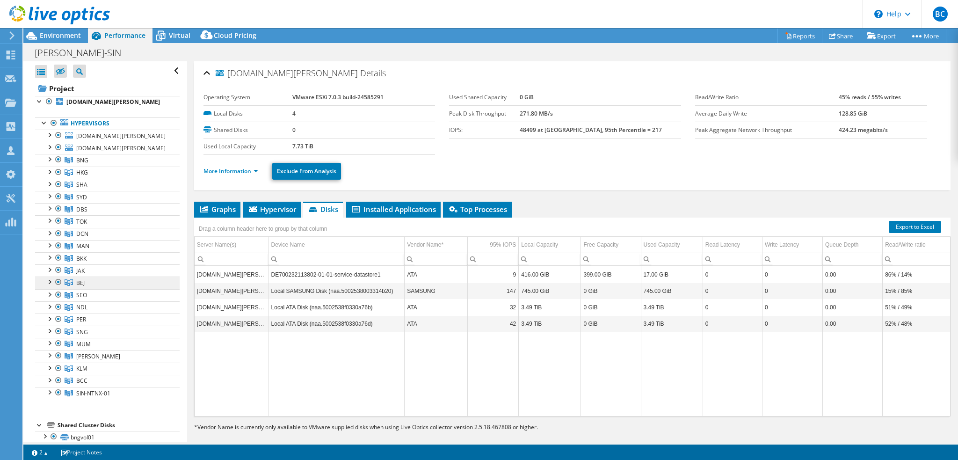
click at [88, 282] on link "BEJ" at bounding box center [107, 282] width 145 height 12
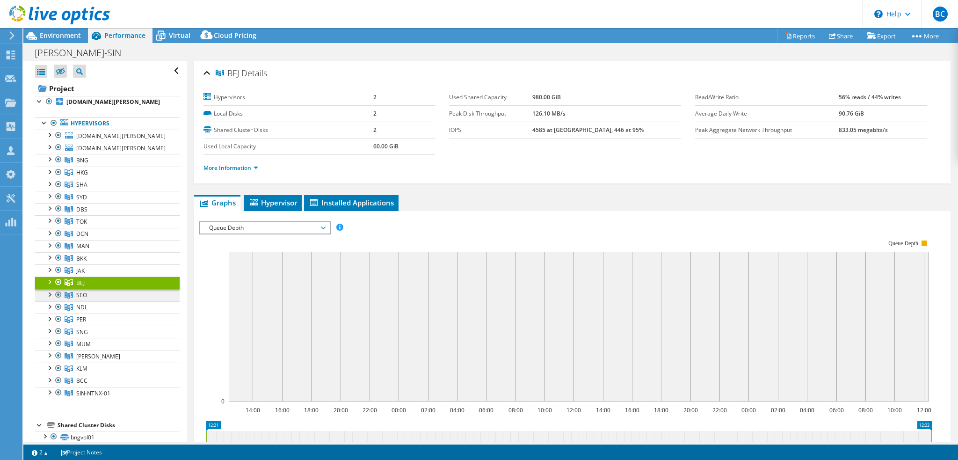
click at [88, 293] on link "SEO" at bounding box center [107, 295] width 145 height 12
click at [91, 306] on link "NDL" at bounding box center [107, 307] width 145 height 12
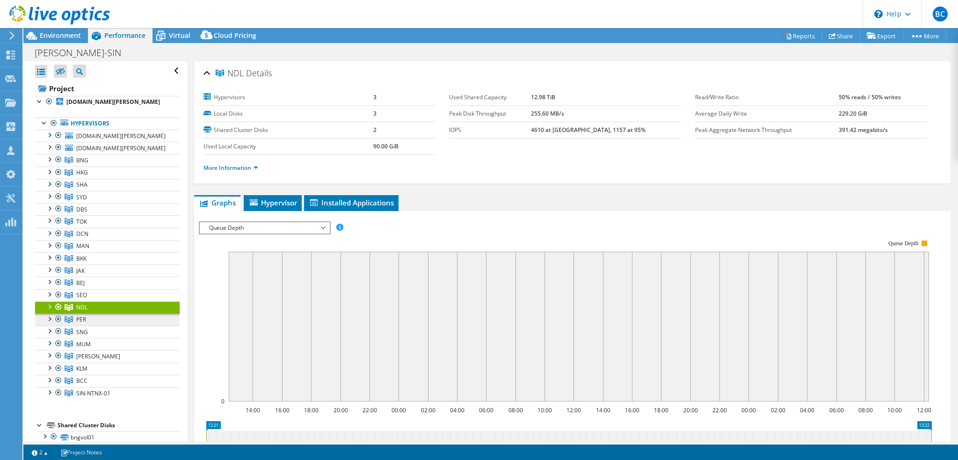
click at [86, 318] on span "PER" at bounding box center [81, 319] width 10 height 8
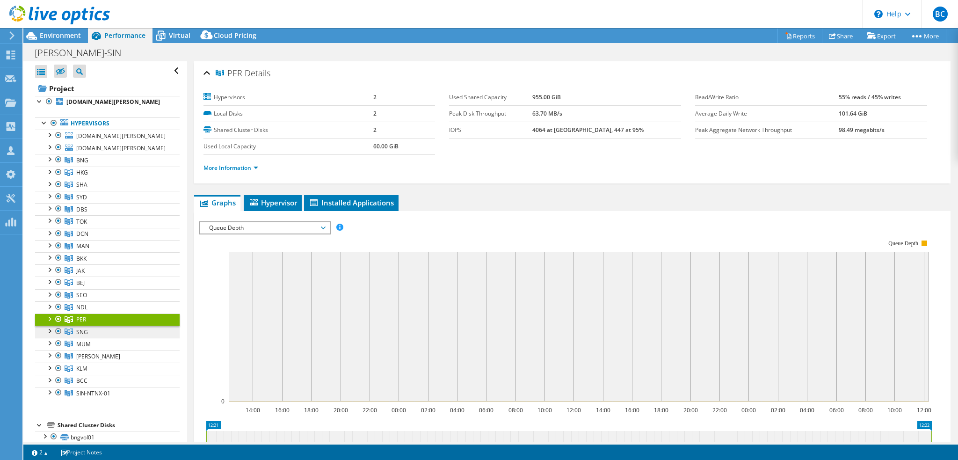
click at [89, 330] on link "SNG" at bounding box center [107, 331] width 145 height 12
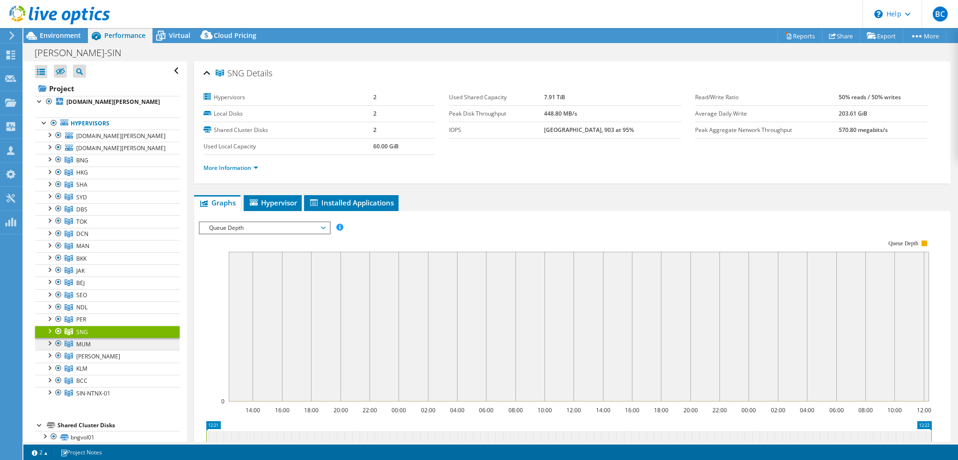
click at [89, 340] on span "MUM" at bounding box center [83, 344] width 14 height 8
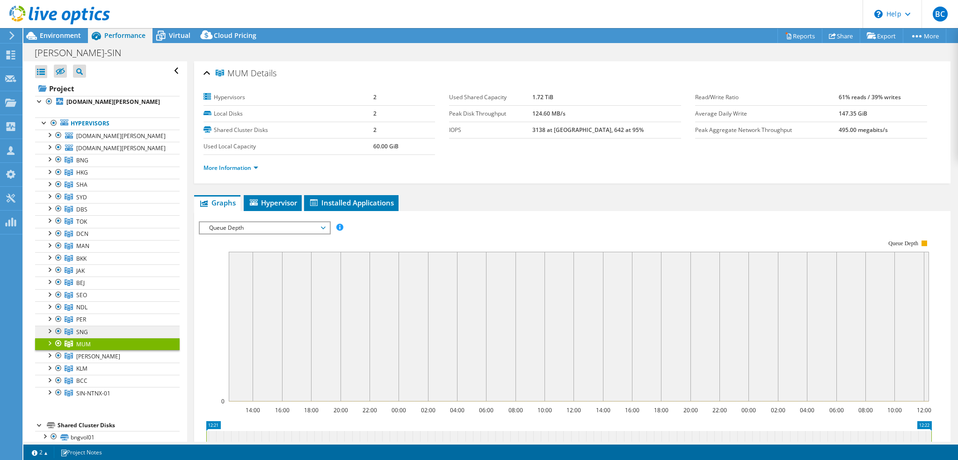
click at [88, 328] on link "SNG" at bounding box center [107, 331] width 145 height 12
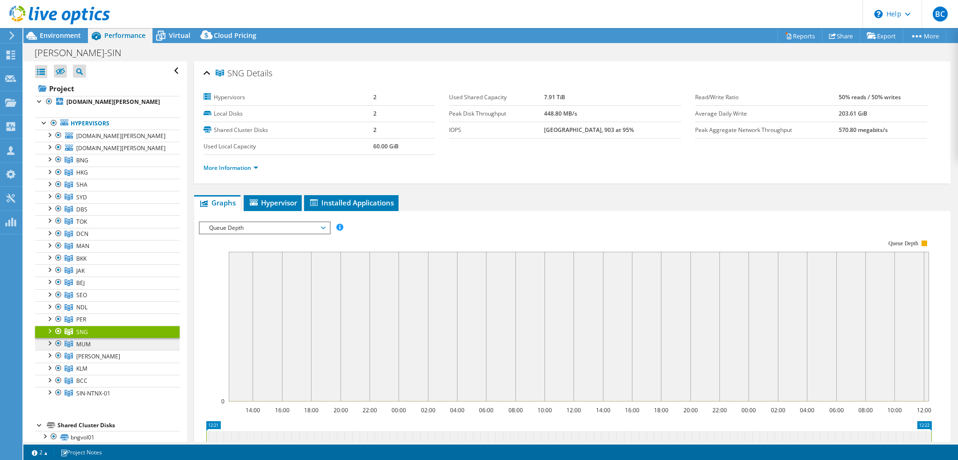
click at [86, 343] on span "MUM" at bounding box center [83, 344] width 14 height 8
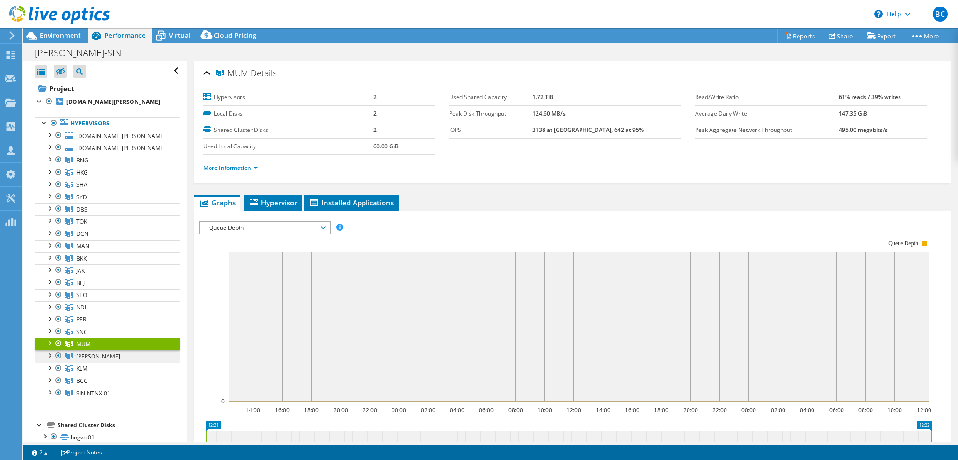
click at [88, 357] on link "MEL" at bounding box center [107, 356] width 145 height 12
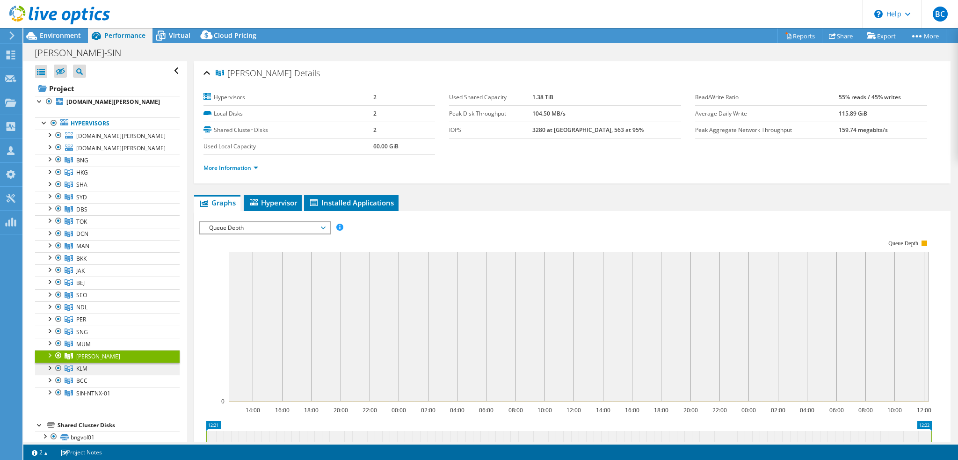
click at [86, 366] on span "KLM" at bounding box center [81, 368] width 11 height 8
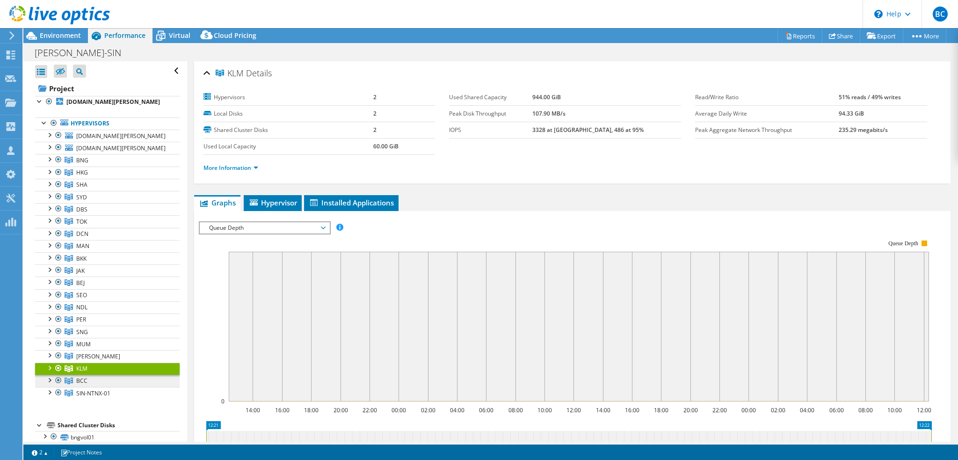
click at [88, 375] on link "BCC" at bounding box center [107, 381] width 145 height 12
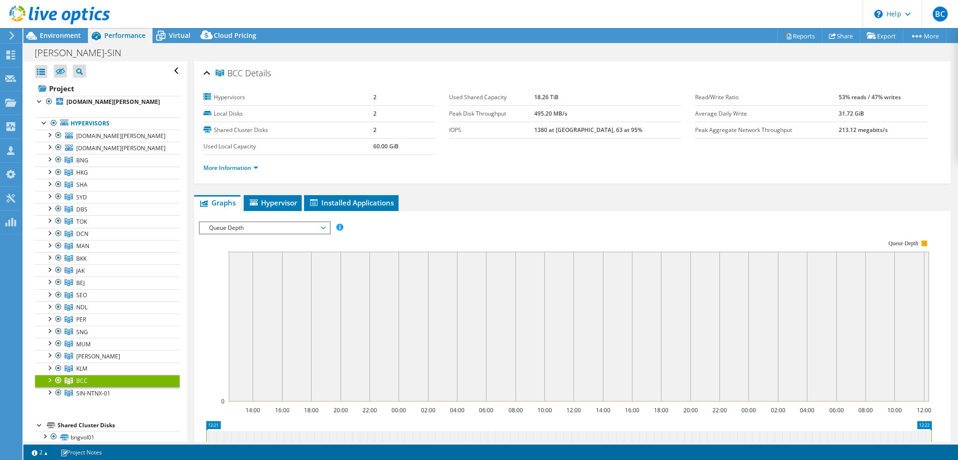
click at [49, 377] on div at bounding box center [48, 379] width 9 height 9
click at [88, 430] on span "SIN-NTNX-01" at bounding box center [93, 434] width 34 height 8
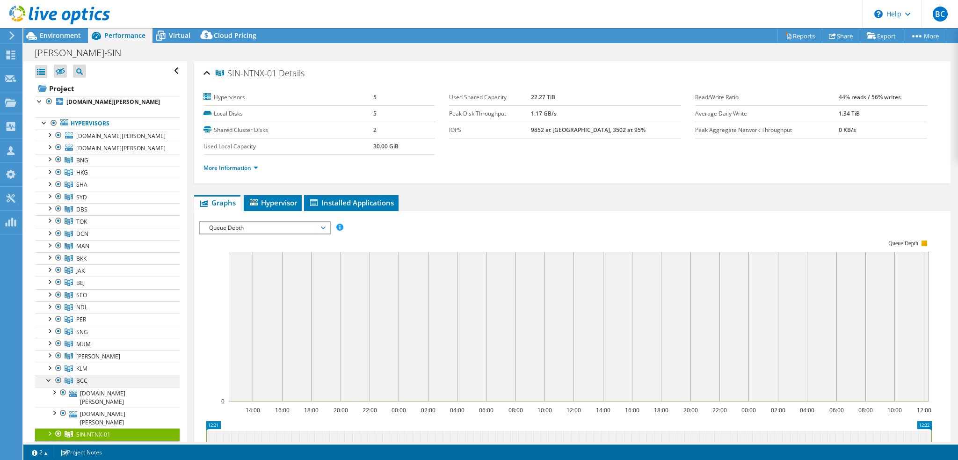
click at [52, 376] on div at bounding box center [48, 379] width 9 height 9
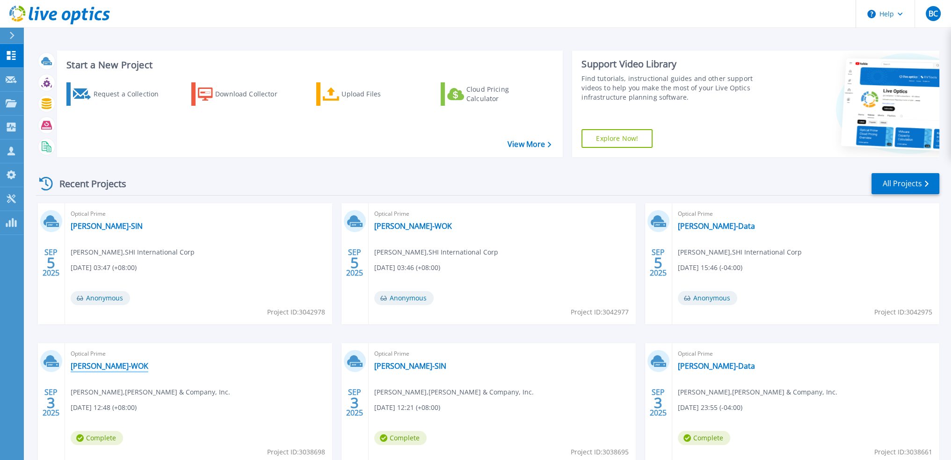
click at [88, 367] on link "Bain-WOK" at bounding box center [110, 365] width 78 height 9
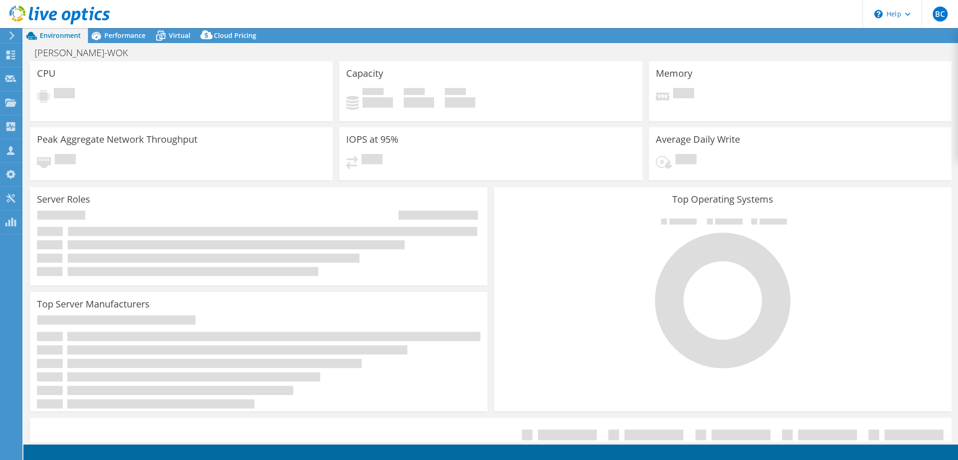
select select "USD"
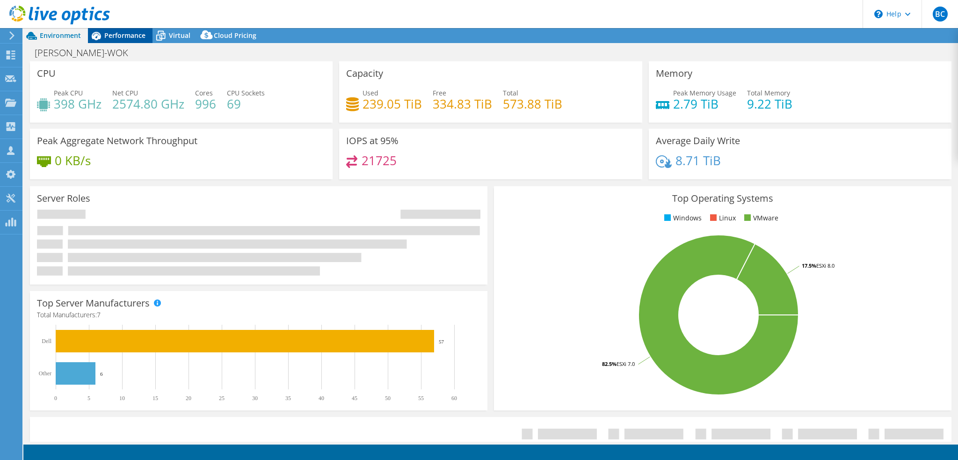
click at [128, 36] on span "Performance" at bounding box center [124, 35] width 41 height 9
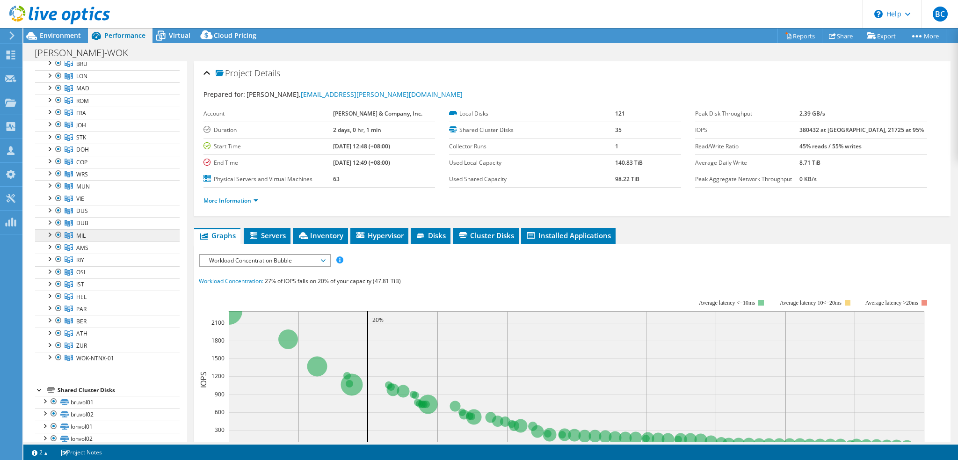
scroll to position [47, 0]
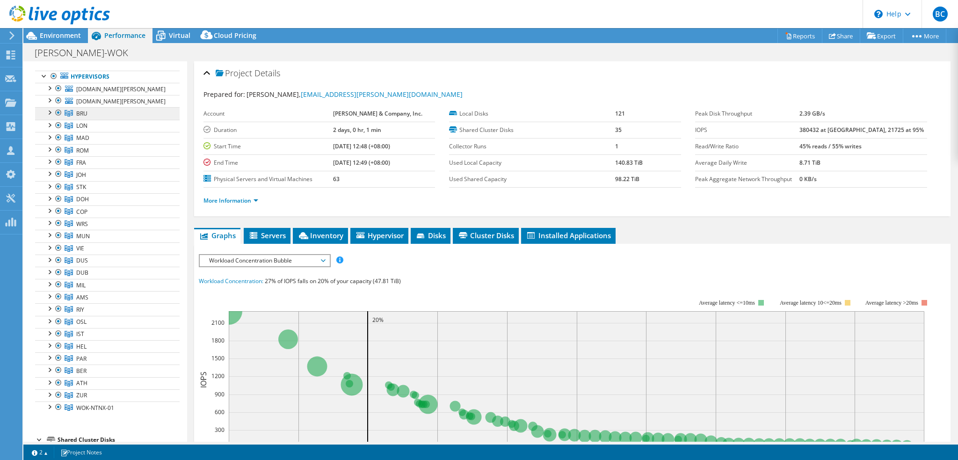
click at [111, 111] on link "BRU" at bounding box center [107, 113] width 145 height 12
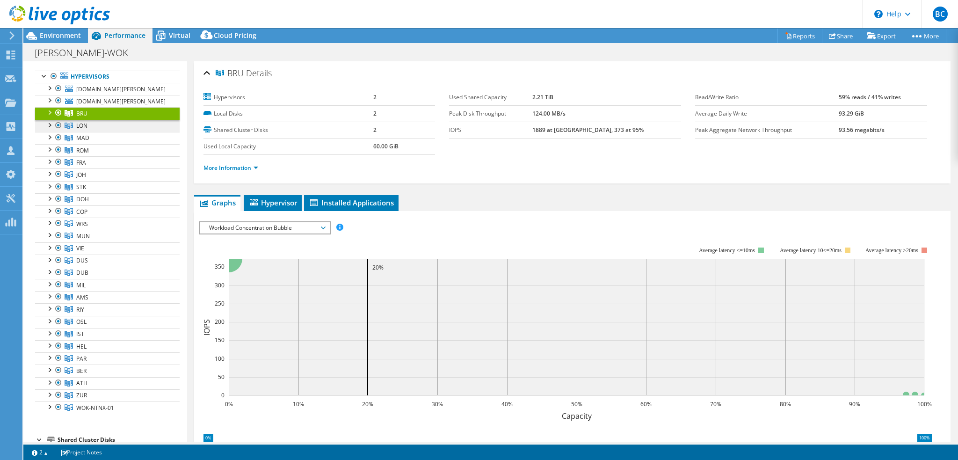
click at [116, 123] on link "LON" at bounding box center [107, 126] width 145 height 12
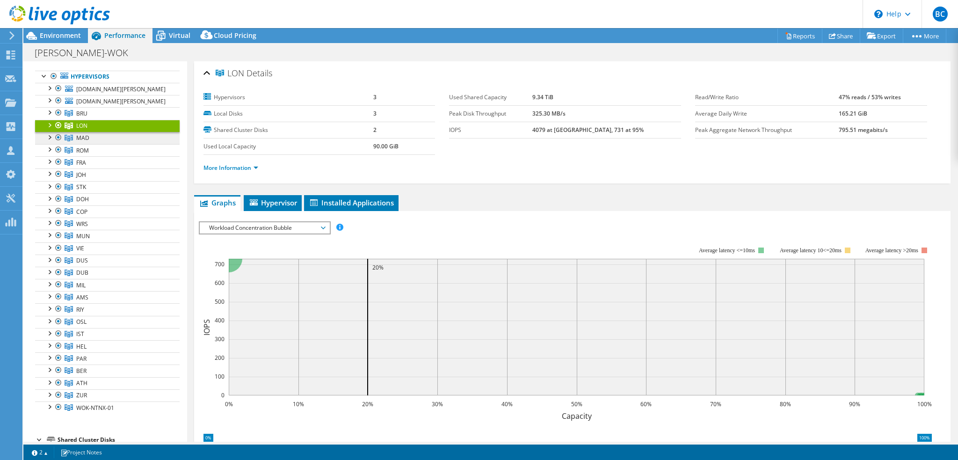
click at [115, 133] on link "MAD" at bounding box center [107, 138] width 145 height 12
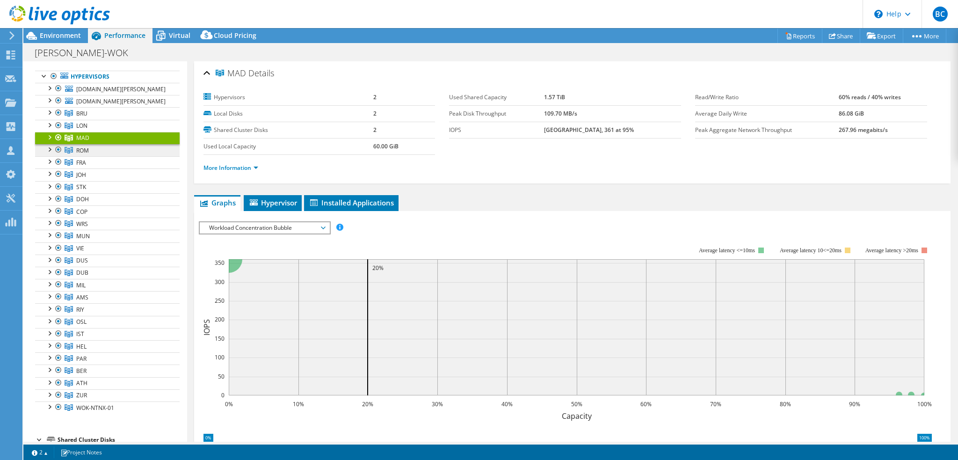
click at [111, 154] on link "ROM" at bounding box center [107, 150] width 145 height 12
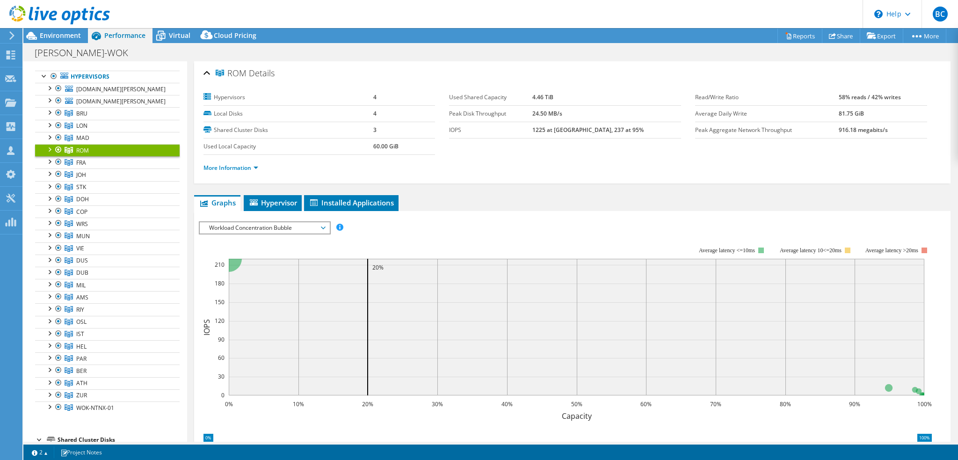
click at [111, 154] on link "ROM" at bounding box center [107, 150] width 145 height 12
click at [113, 161] on link "FRA" at bounding box center [107, 162] width 145 height 12
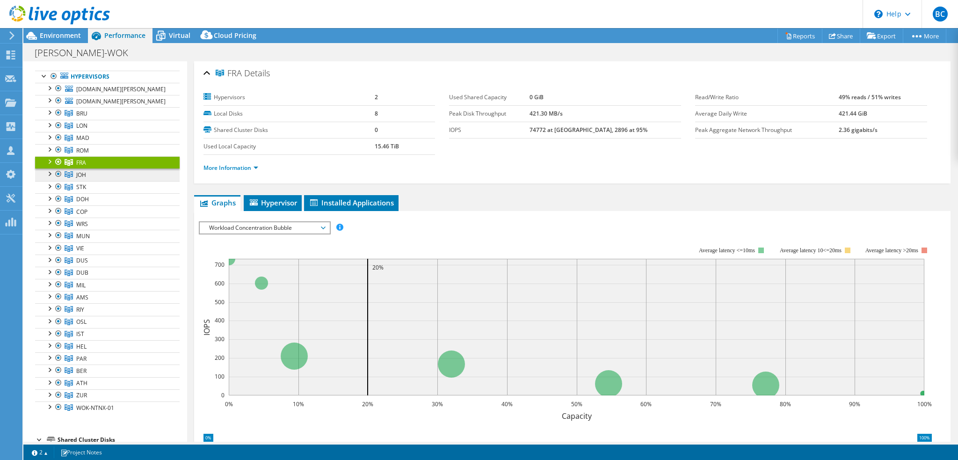
click at [113, 174] on link "JOH" at bounding box center [107, 174] width 145 height 12
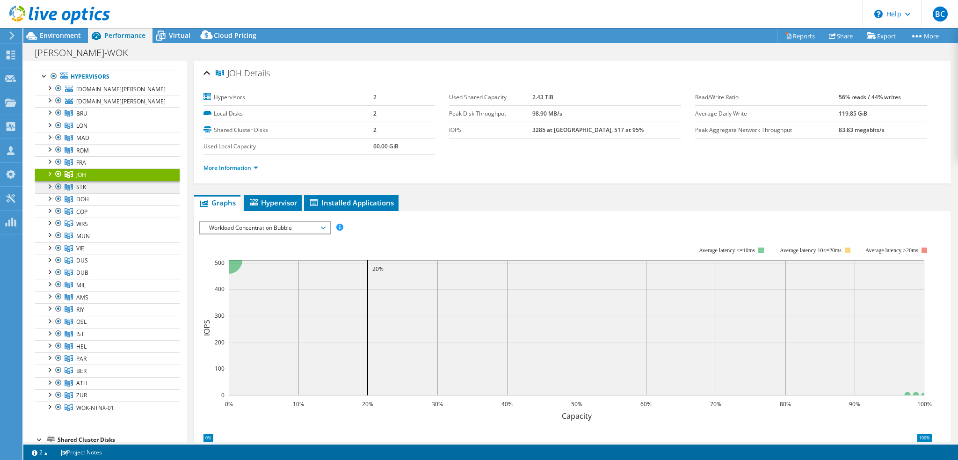
click at [110, 184] on link "STK" at bounding box center [107, 187] width 145 height 12
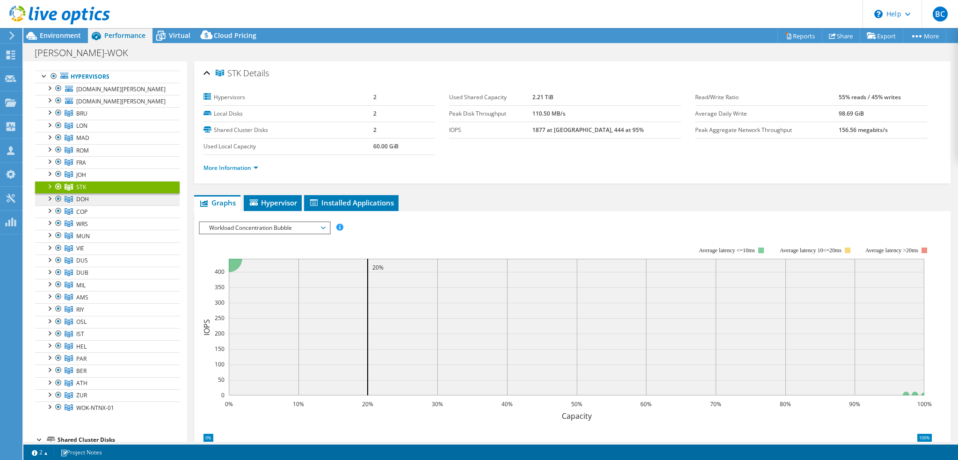
click at [107, 202] on link "DOH" at bounding box center [107, 199] width 145 height 12
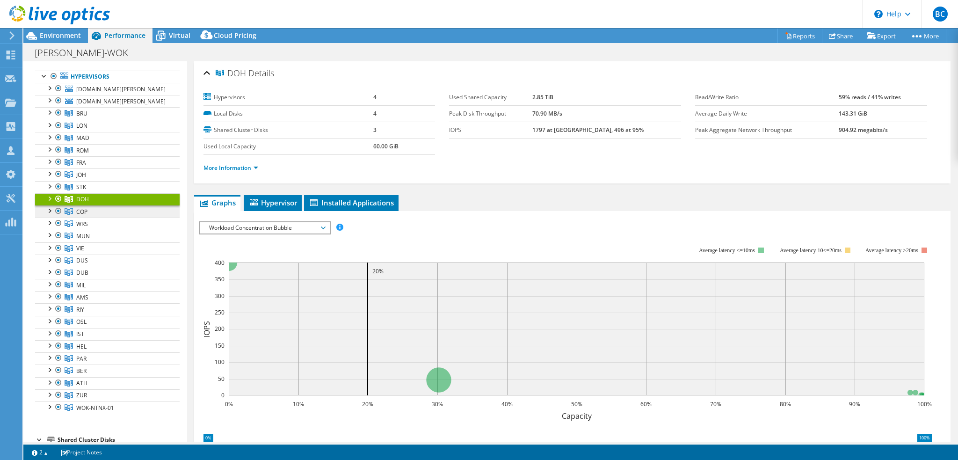
click at [105, 215] on link "COP" at bounding box center [107, 211] width 145 height 12
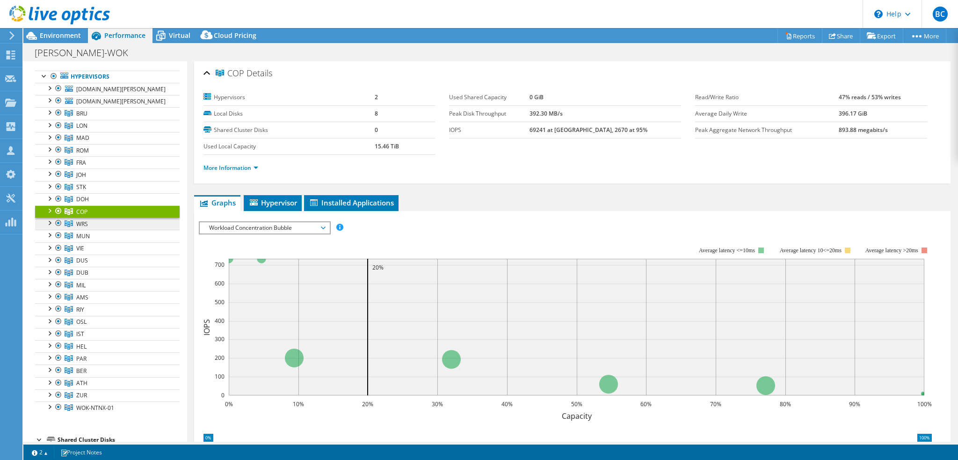
click at [104, 219] on link "WRS" at bounding box center [107, 223] width 145 height 12
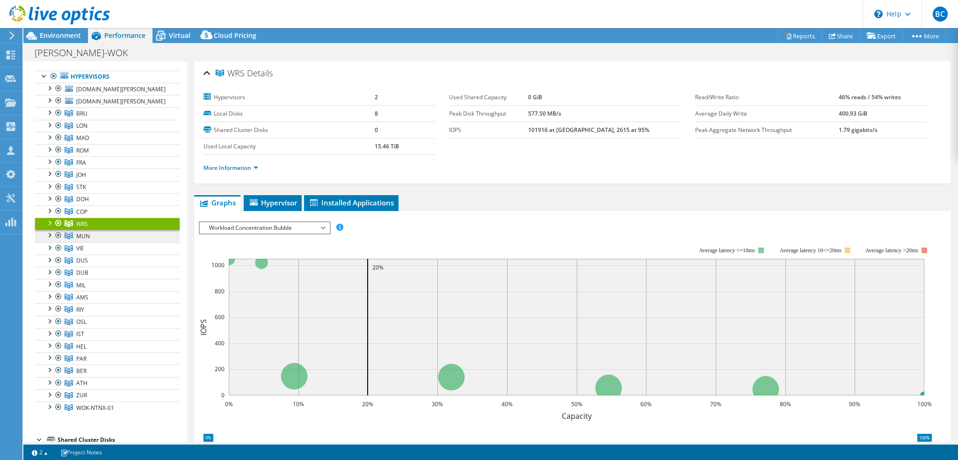
click at [101, 232] on link "MUN" at bounding box center [107, 236] width 145 height 12
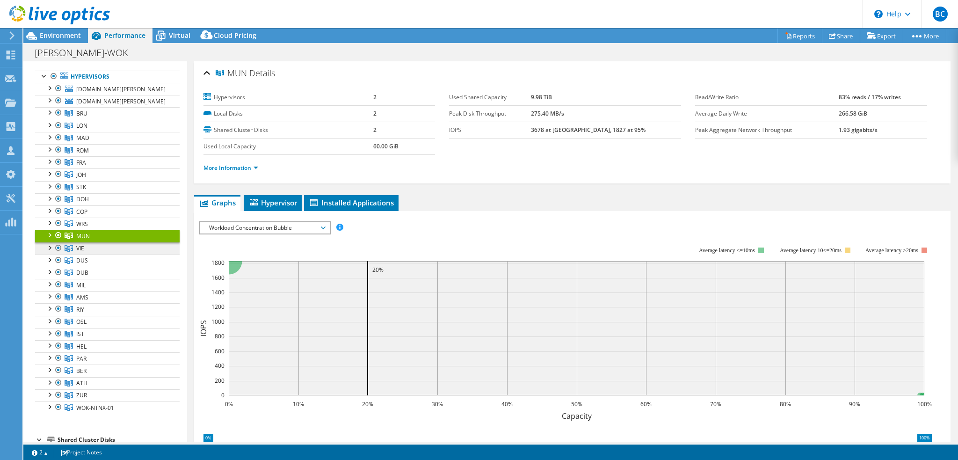
click at [101, 242] on link "VIE" at bounding box center [107, 248] width 145 height 12
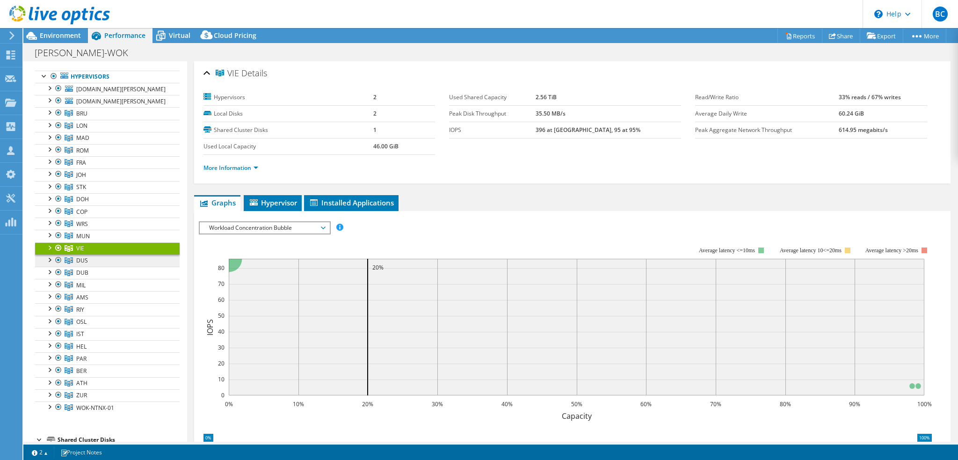
click at [101, 260] on link "DUS" at bounding box center [107, 260] width 145 height 12
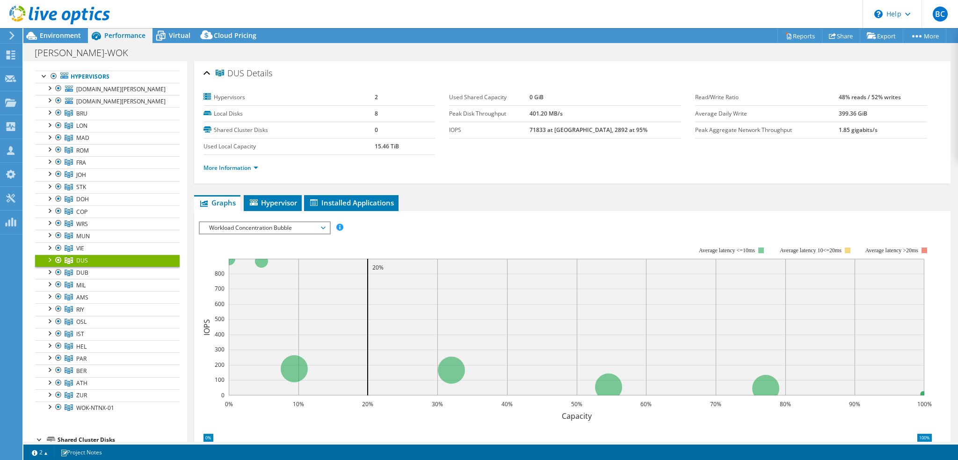
click at [263, 229] on span "Workload Concentration Bubble" at bounding box center [264, 227] width 120 height 11
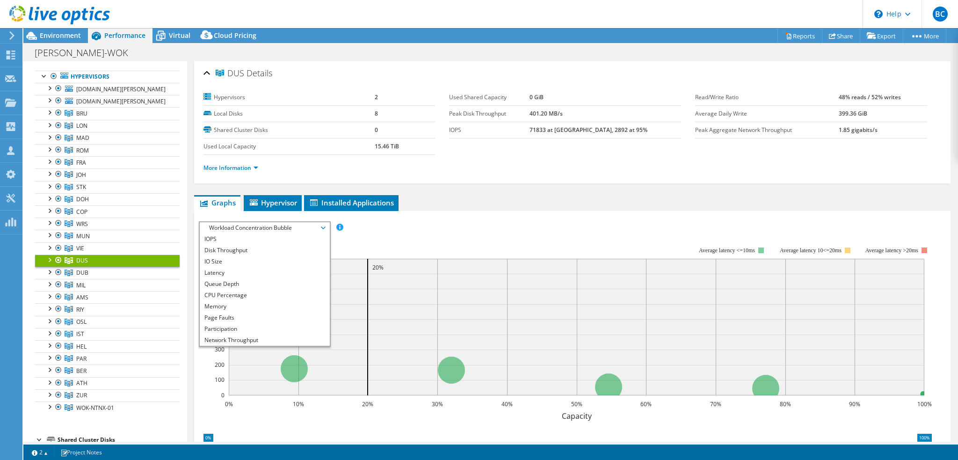
click at [428, 237] on rect at bounding box center [565, 327] width 733 height 187
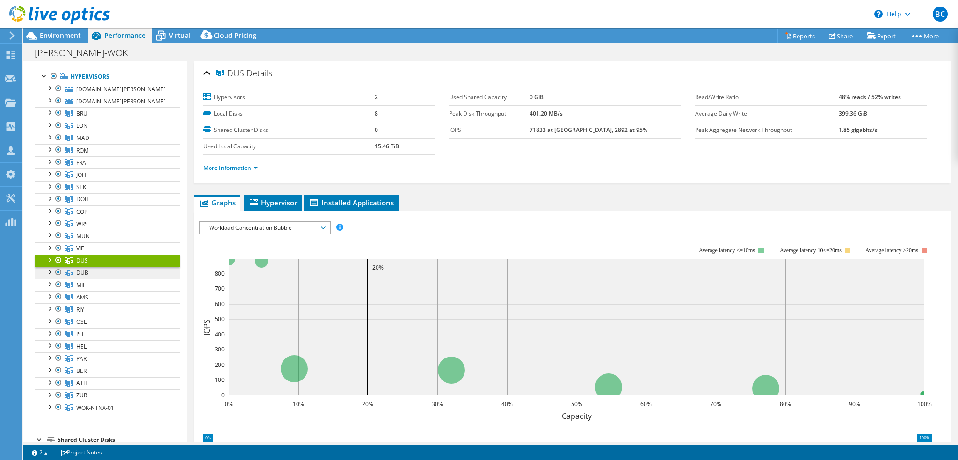
click at [99, 272] on link "DUB" at bounding box center [107, 273] width 145 height 12
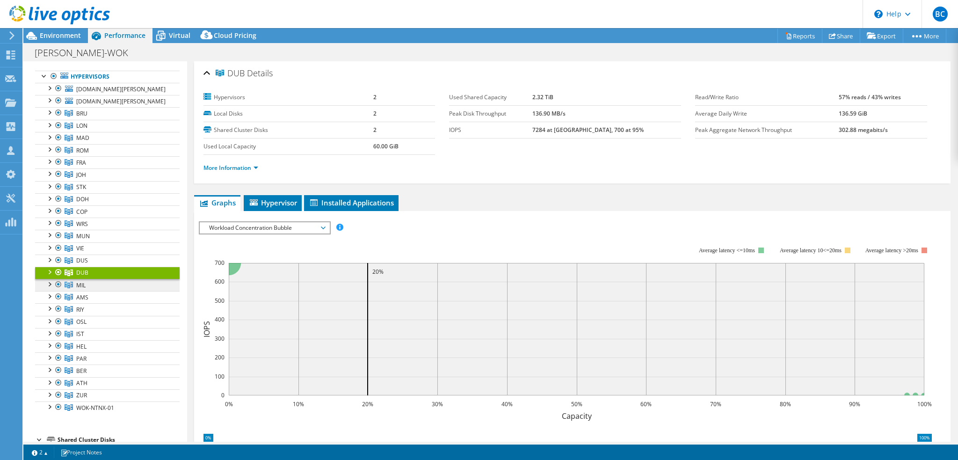
click at [101, 284] on link "MIL" at bounding box center [107, 285] width 145 height 12
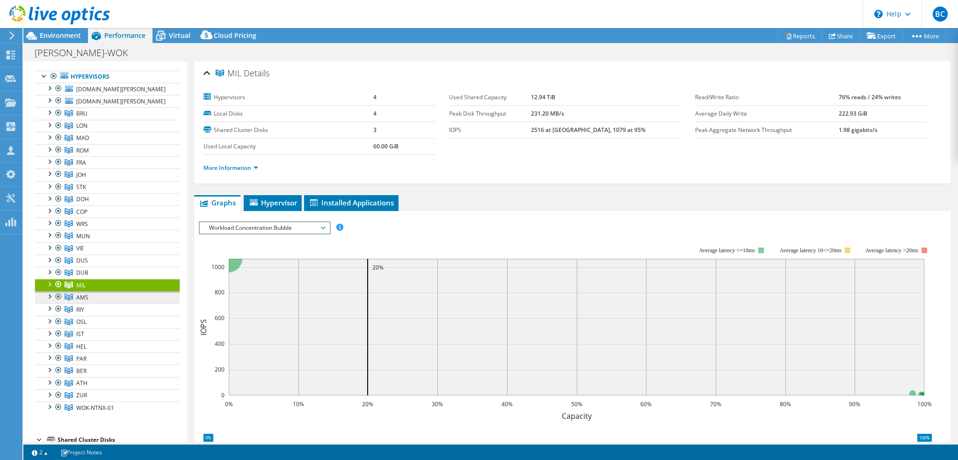
click at [95, 293] on link "AMS" at bounding box center [107, 297] width 145 height 12
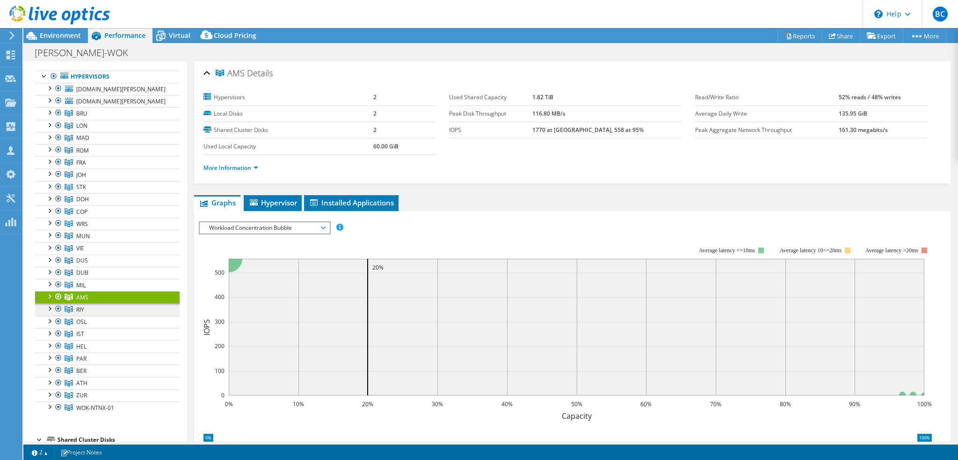
click at [97, 305] on link "RIY" at bounding box center [107, 309] width 145 height 12
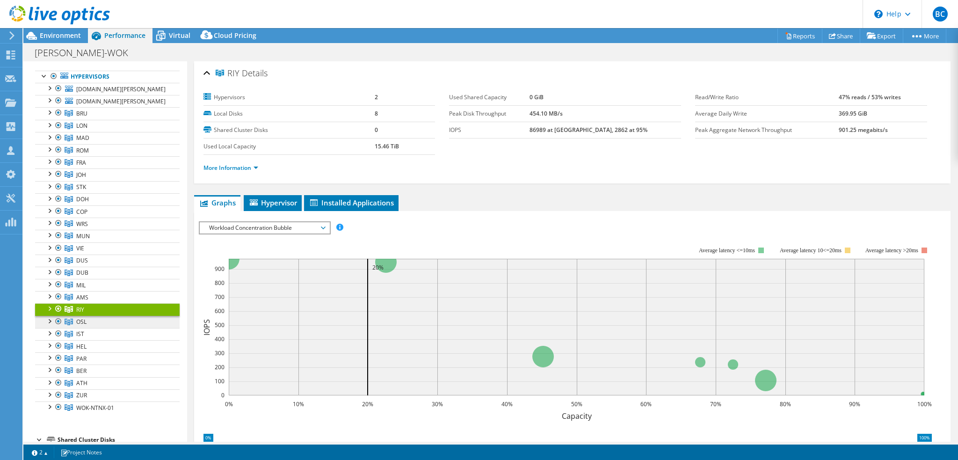
click at [101, 316] on link "OSL" at bounding box center [107, 322] width 145 height 12
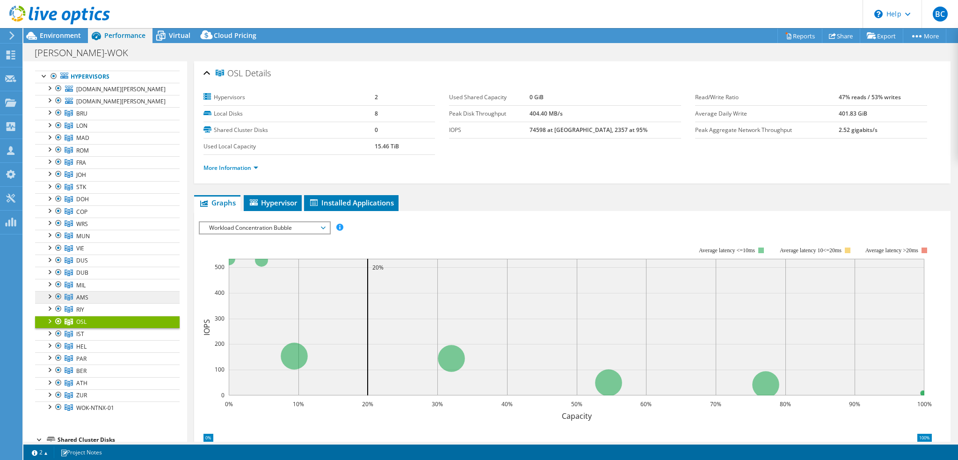
click at [97, 300] on link "AMS" at bounding box center [107, 297] width 145 height 12
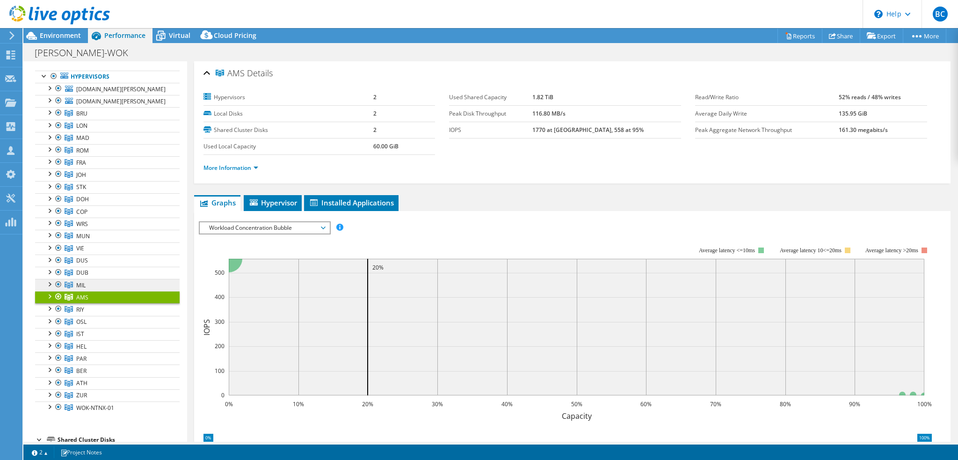
click at [120, 287] on link "MIL" at bounding box center [107, 285] width 145 height 12
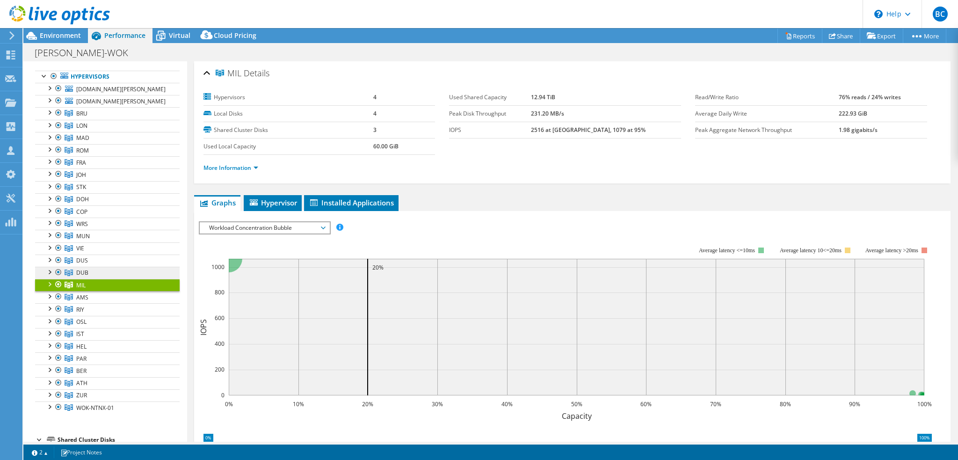
click at [116, 271] on link "DUB" at bounding box center [107, 273] width 145 height 12
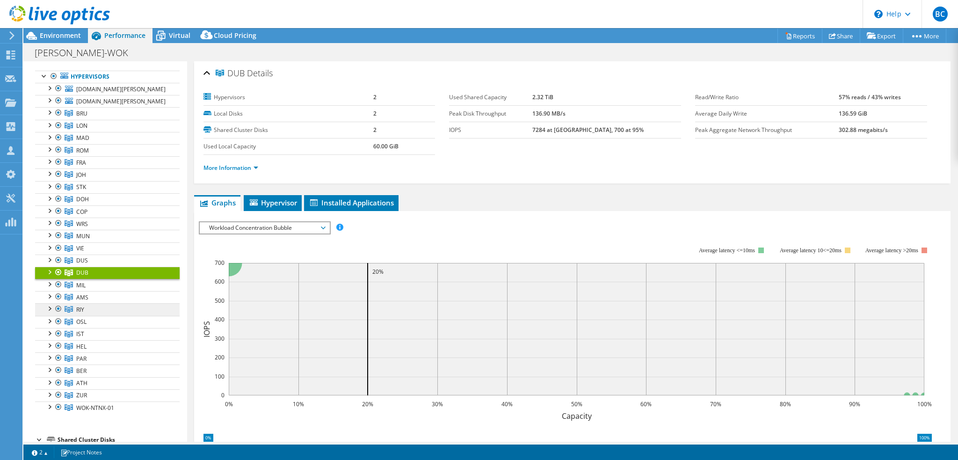
click at [109, 308] on link "RIY" at bounding box center [107, 309] width 145 height 12
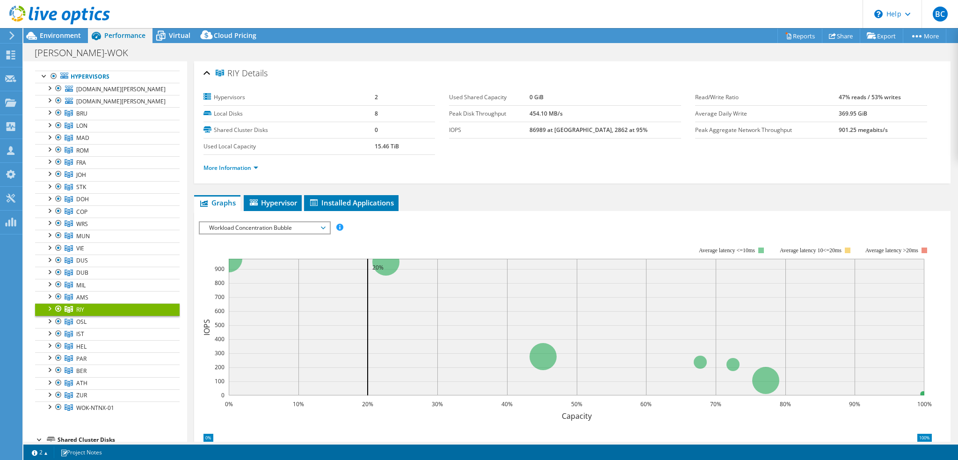
click at [316, 224] on span "Workload Concentration Bubble" at bounding box center [264, 227] width 120 height 11
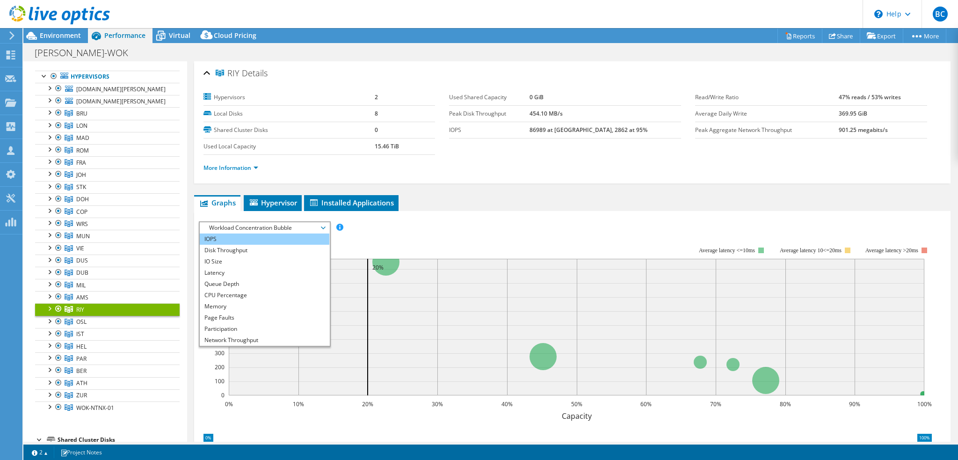
click at [253, 239] on li "IOPS" at bounding box center [265, 238] width 130 height 11
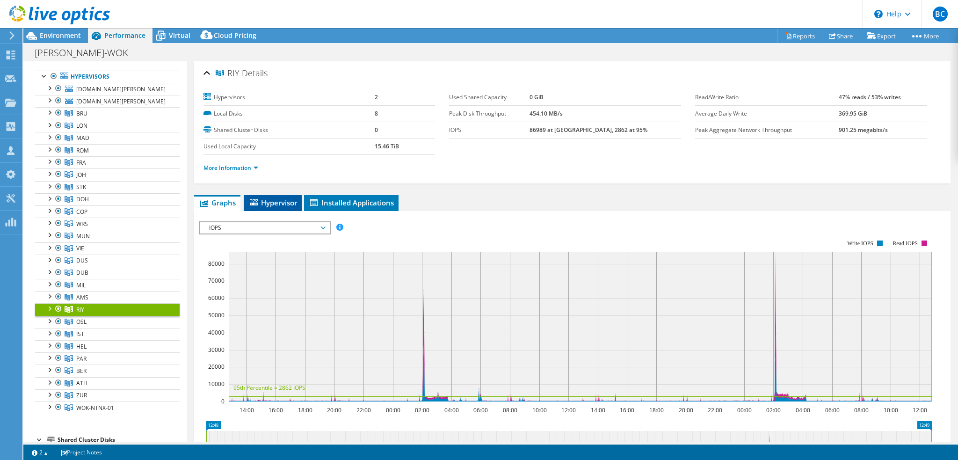
click at [276, 201] on span "Hypervisor" at bounding box center [272, 202] width 49 height 9
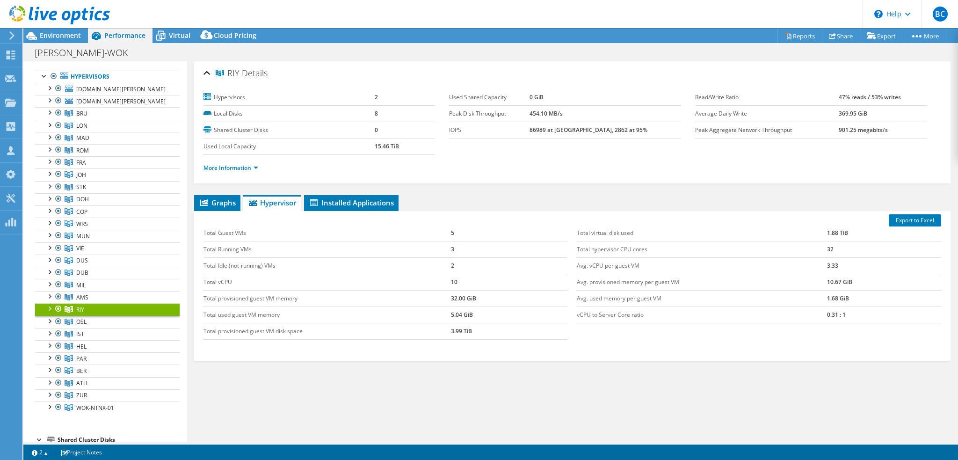
click at [45, 305] on div at bounding box center [48, 307] width 9 height 9
click at [51, 295] on div at bounding box center [48, 295] width 9 height 9
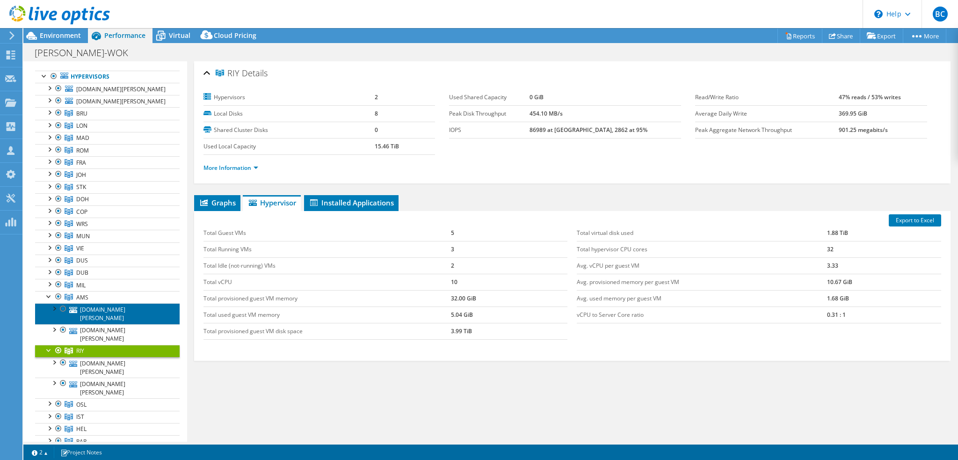
click at [92, 308] on link "[DOMAIN_NAME][PERSON_NAME]" at bounding box center [107, 313] width 145 height 21
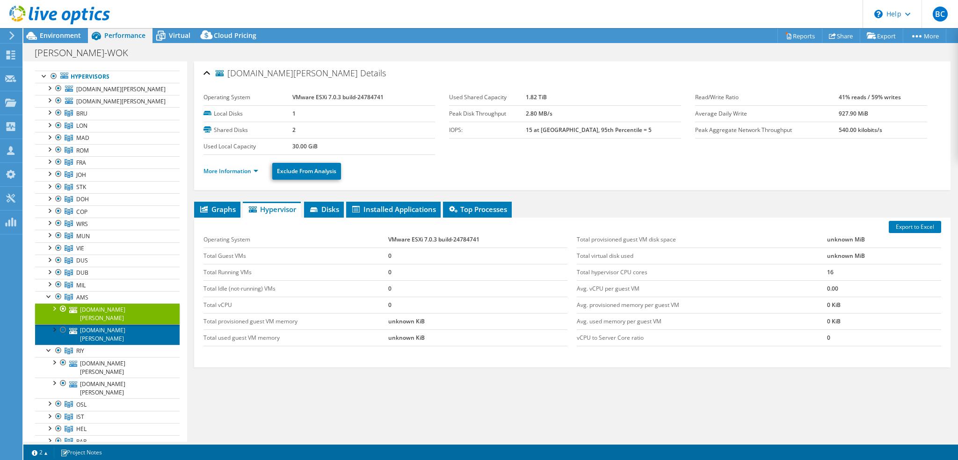
click at [93, 324] on link "[DOMAIN_NAME][PERSON_NAME]" at bounding box center [107, 334] width 145 height 21
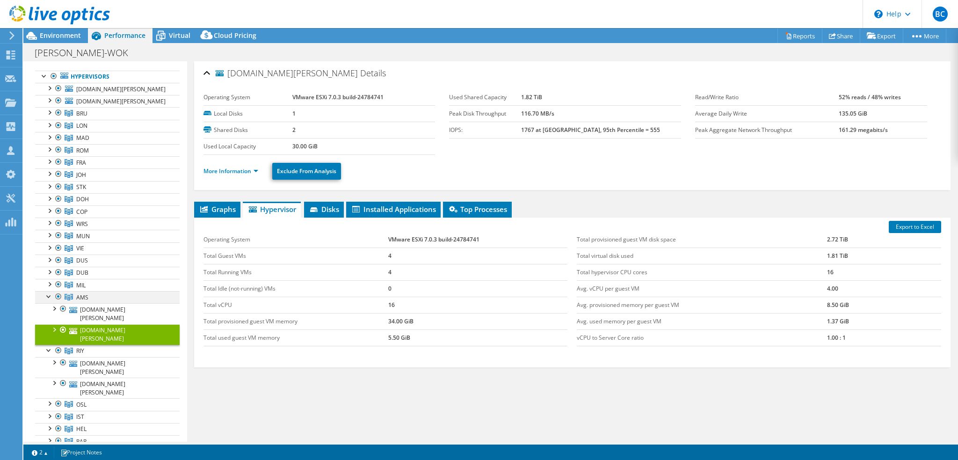
click at [49, 294] on div at bounding box center [48, 295] width 9 height 9
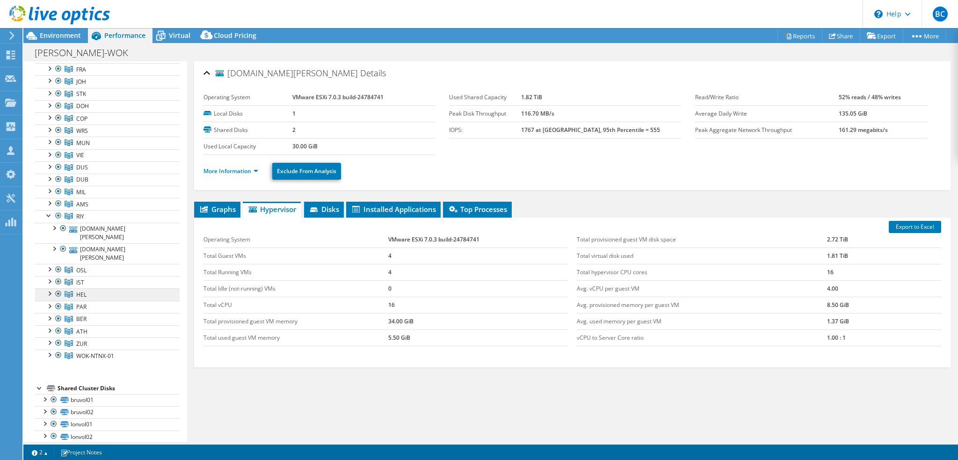
scroll to position [140, 0]
click at [77, 263] on link "OSL" at bounding box center [107, 269] width 145 height 12
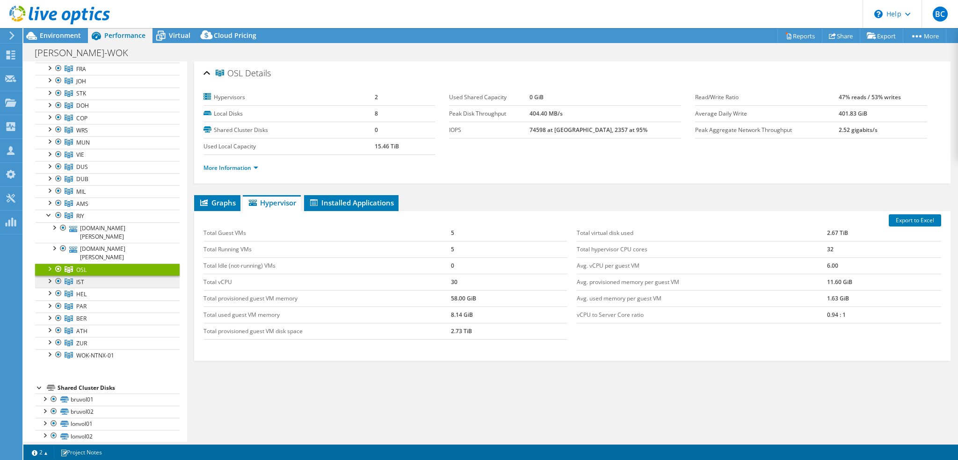
click at [92, 275] on link "IST" at bounding box center [107, 281] width 145 height 12
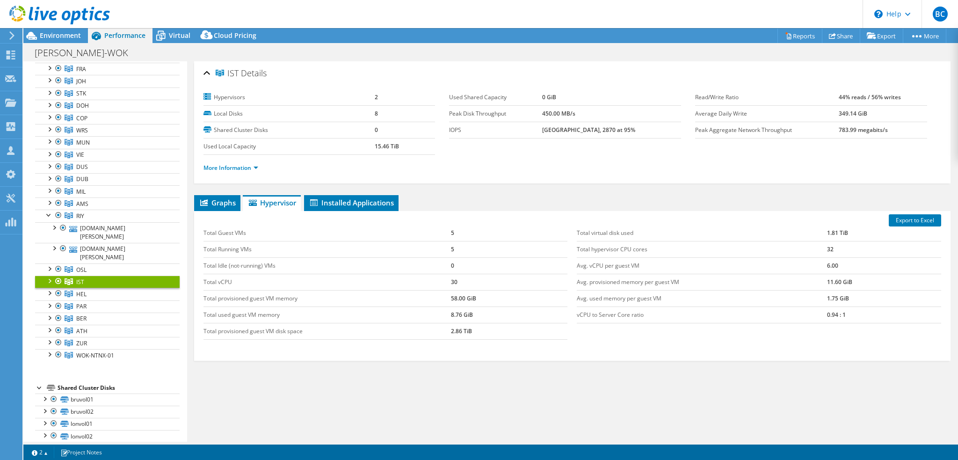
click at [50, 275] on div at bounding box center [48, 279] width 9 height 9
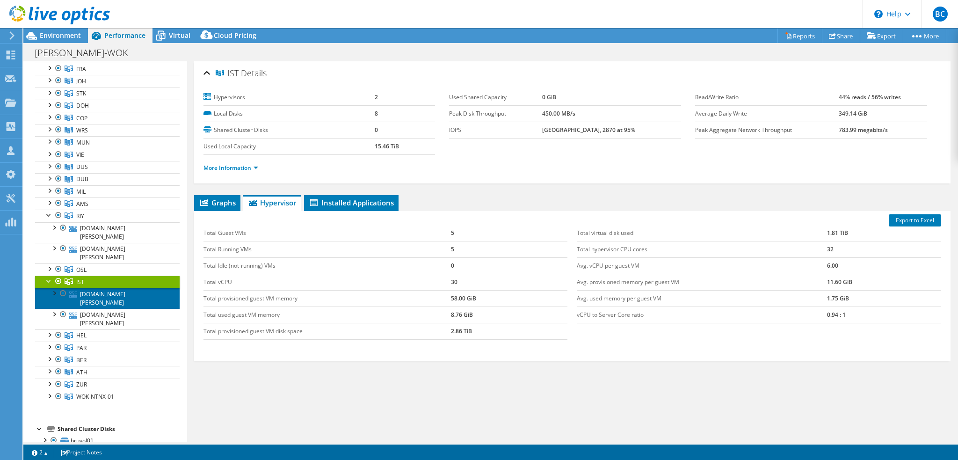
click at [116, 288] on link "[DOMAIN_NAME][PERSON_NAME]" at bounding box center [107, 298] width 145 height 21
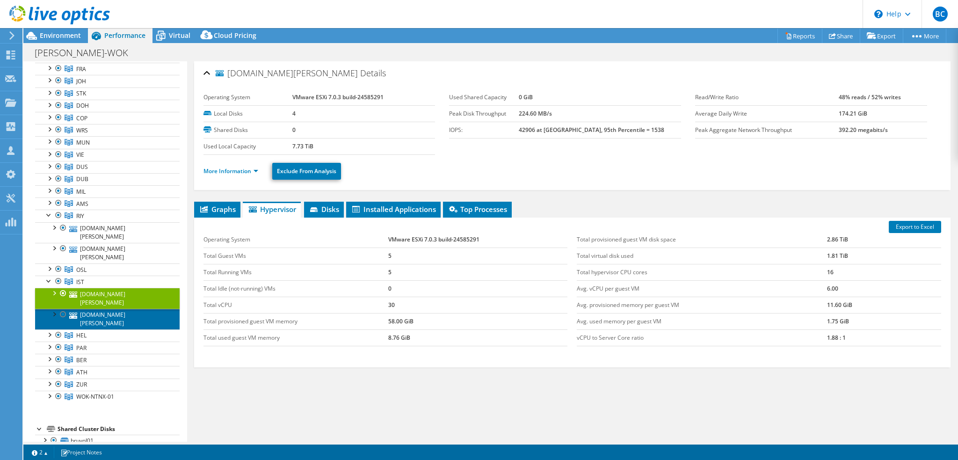
click at [119, 309] on link "[DOMAIN_NAME][PERSON_NAME]" at bounding box center [107, 319] width 145 height 21
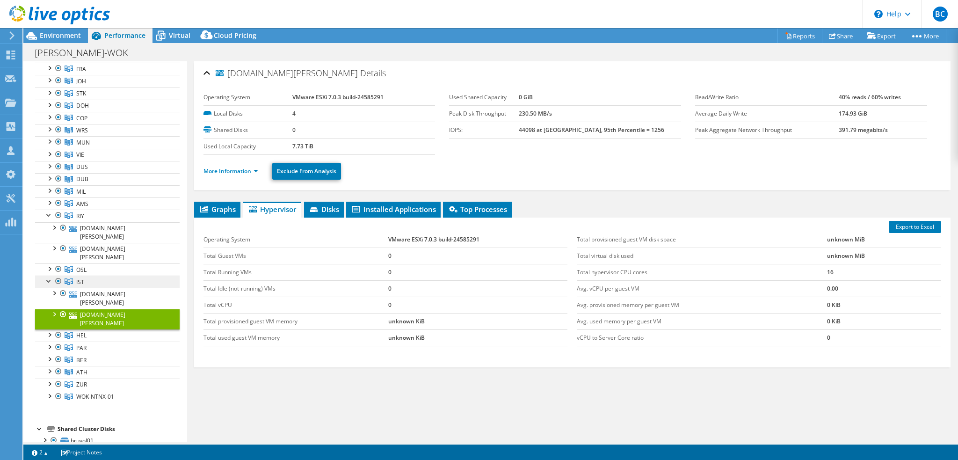
click at [113, 275] on link "IST" at bounding box center [107, 281] width 145 height 12
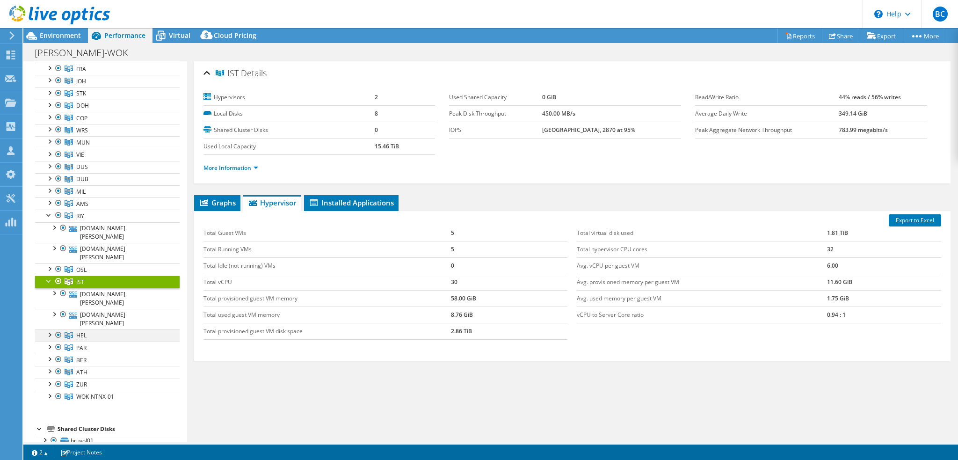
click at [52, 329] on div at bounding box center [48, 333] width 9 height 9
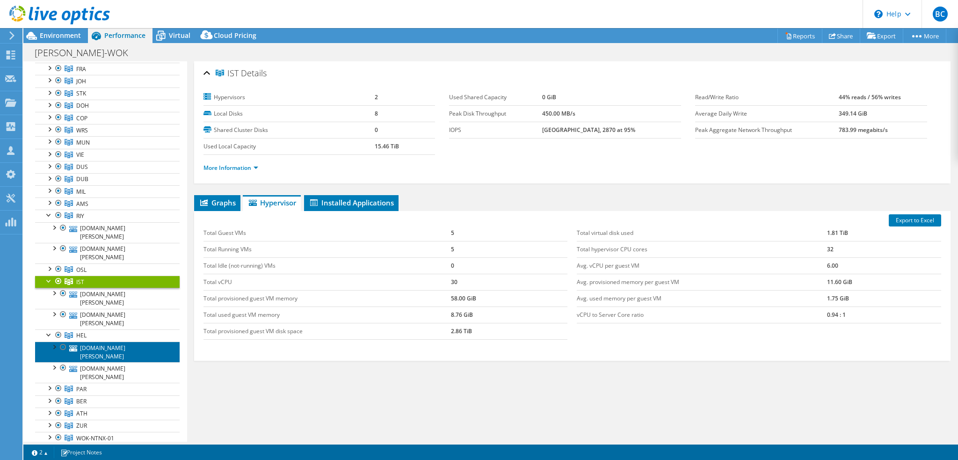
click at [107, 341] on link "[DOMAIN_NAME][PERSON_NAME]" at bounding box center [107, 351] width 145 height 21
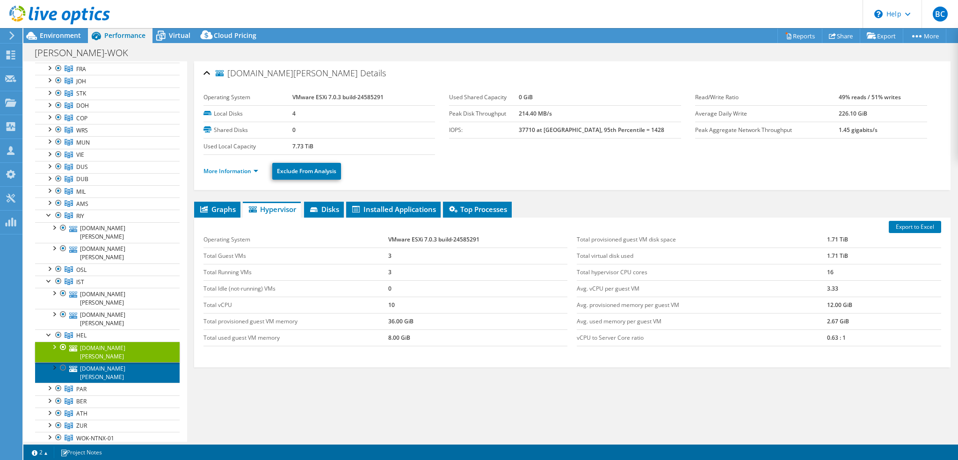
click at [113, 362] on link "[DOMAIN_NAME][PERSON_NAME]" at bounding box center [107, 372] width 145 height 21
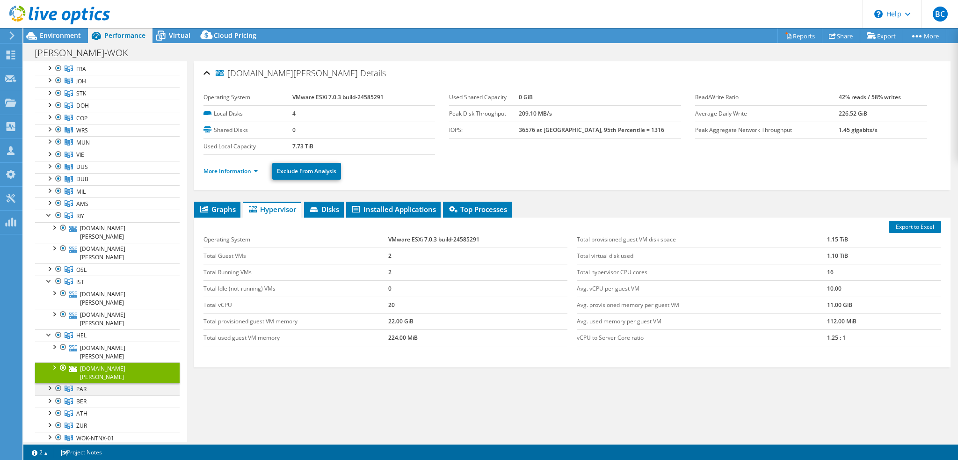
click at [46, 383] on div at bounding box center [48, 387] width 9 height 9
click at [110, 395] on link "[DOMAIN_NAME][PERSON_NAME]" at bounding box center [107, 405] width 145 height 21
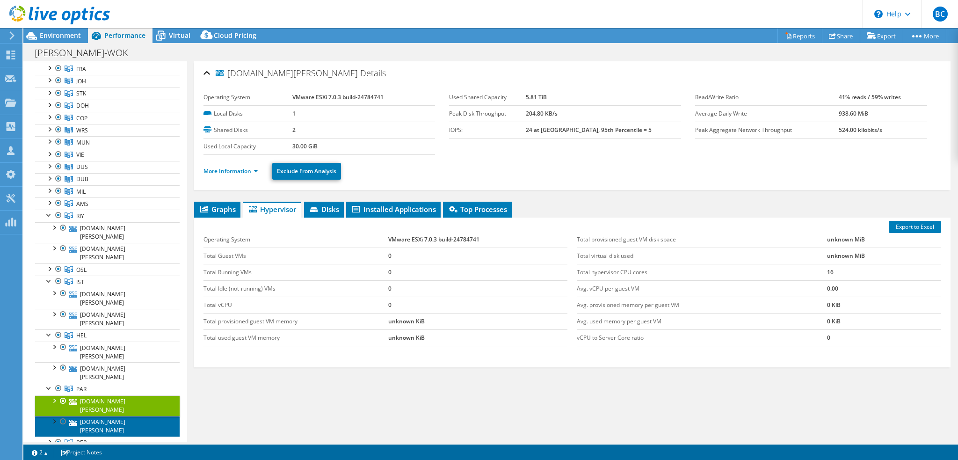
click at [111, 416] on link "[DOMAIN_NAME][PERSON_NAME]" at bounding box center [107, 426] width 145 height 21
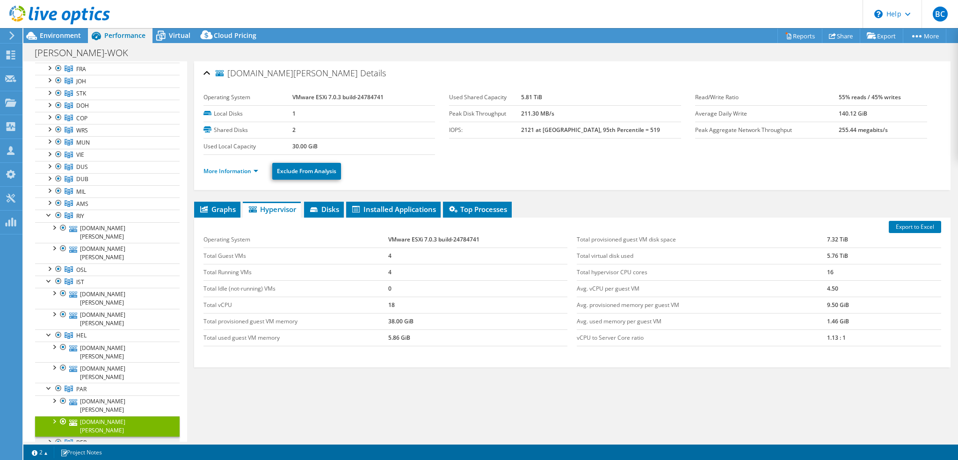
click at [43, 436] on link "BER" at bounding box center [107, 442] width 145 height 12
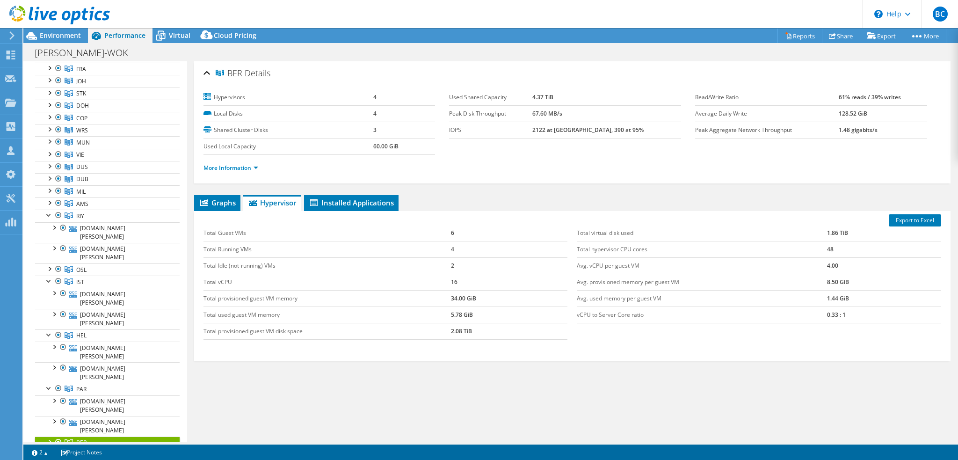
click at [50, 436] on div at bounding box center [48, 440] width 9 height 9
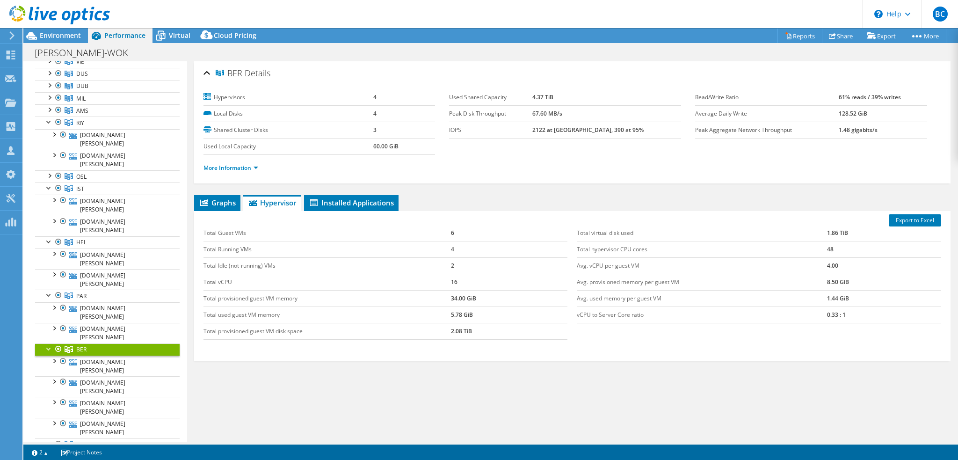
scroll to position [234, 0]
click at [140, 355] on link "[DOMAIN_NAME][PERSON_NAME]" at bounding box center [107, 365] width 145 height 21
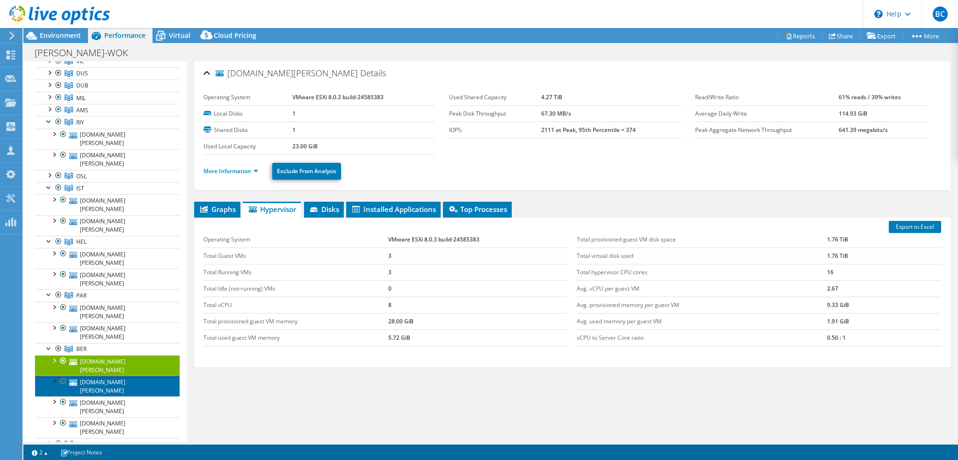
click at [139, 376] on link "[DOMAIN_NAME][PERSON_NAME]" at bounding box center [107, 386] width 145 height 21
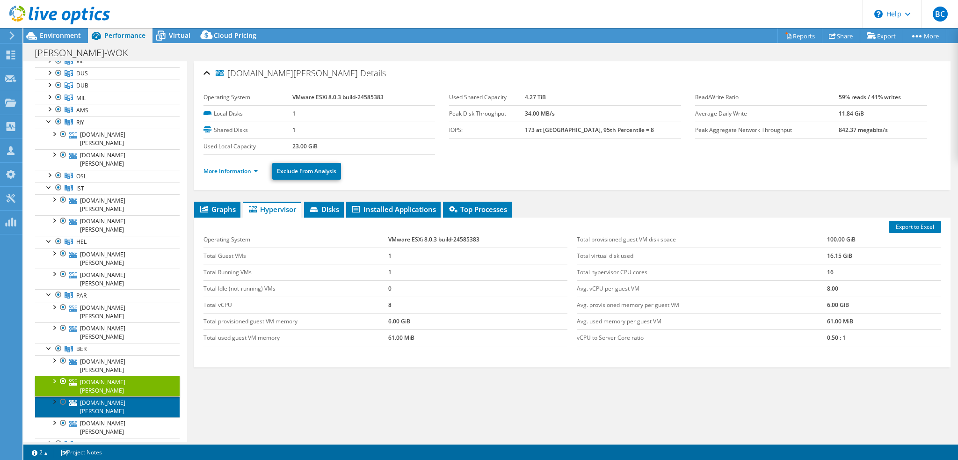
click at [131, 396] on link "[DOMAIN_NAME][PERSON_NAME]" at bounding box center [107, 406] width 145 height 21
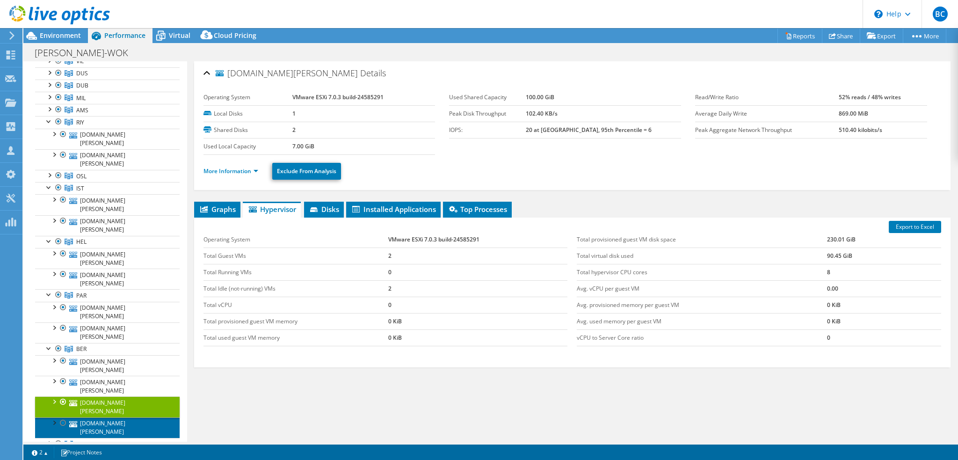
click at [129, 417] on link "[DOMAIN_NAME][PERSON_NAME]" at bounding box center [107, 427] width 145 height 21
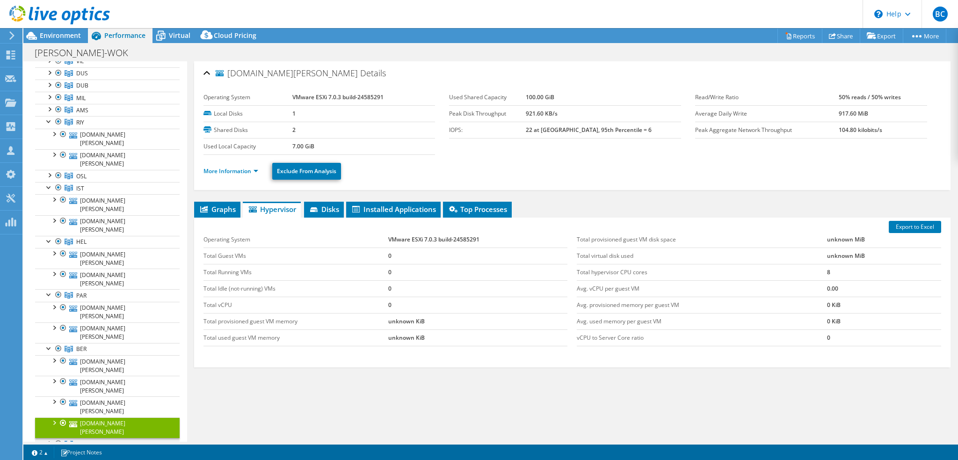
click at [52, 438] on div at bounding box center [48, 442] width 9 height 9
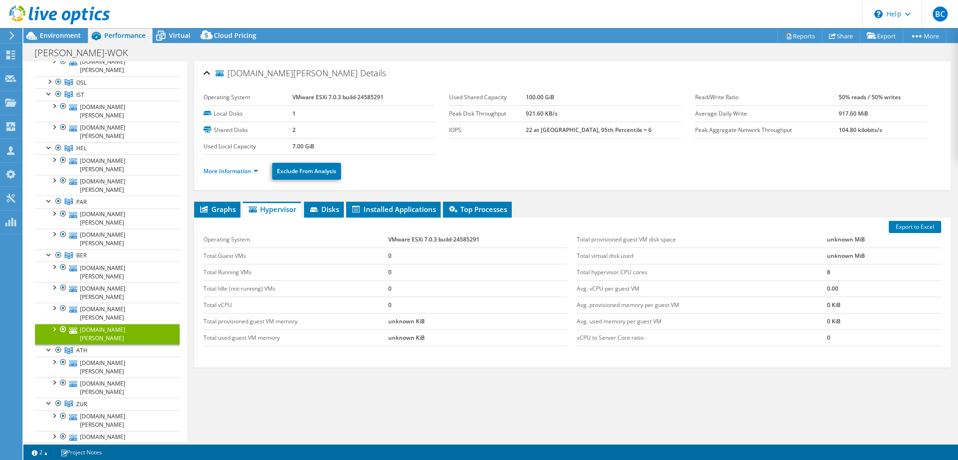
click at [103, 454] on span "WOK-NTNX-01" at bounding box center [95, 458] width 38 height 8
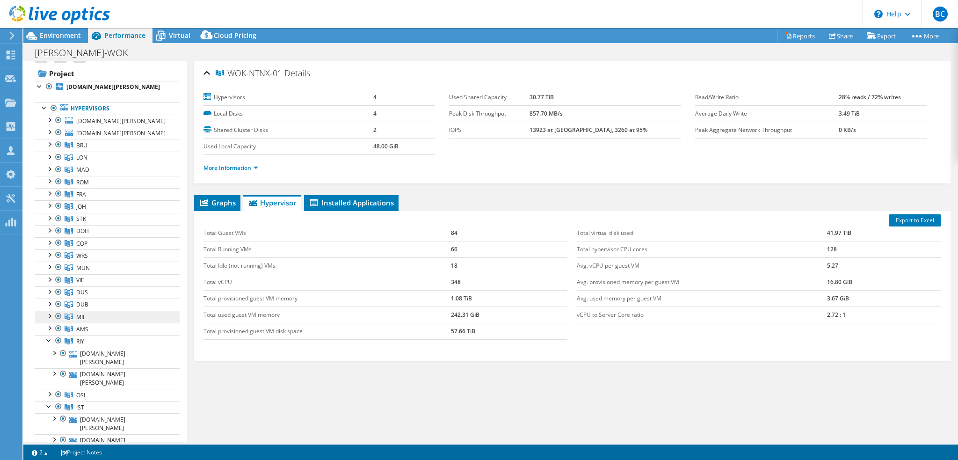
scroll to position [0, 0]
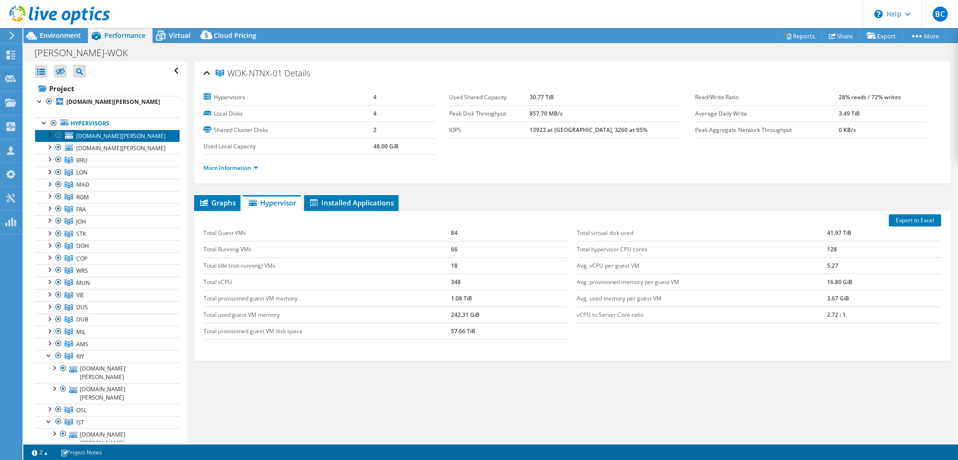
click at [91, 135] on span "[DOMAIN_NAME][PERSON_NAME]" at bounding box center [120, 136] width 89 height 8
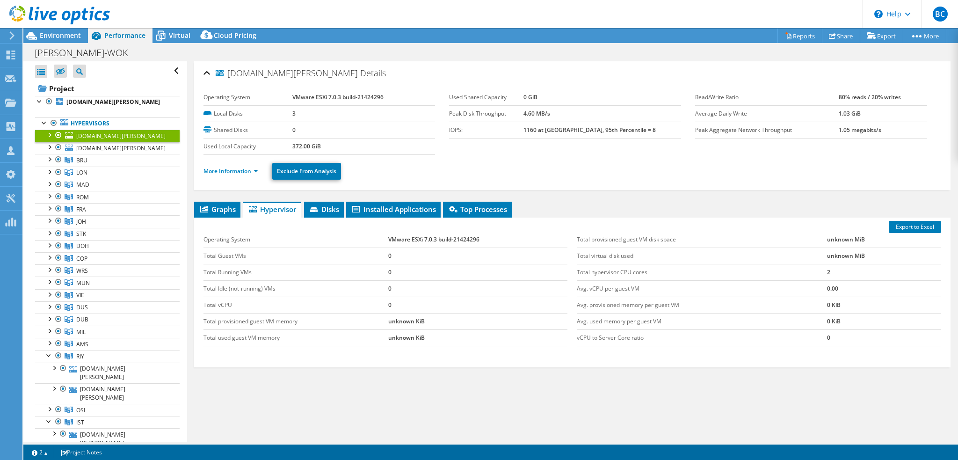
click at [43, 135] on link "[DOMAIN_NAME][PERSON_NAME]" at bounding box center [107, 136] width 145 height 12
click at [50, 134] on div at bounding box center [48, 134] width 9 height 9
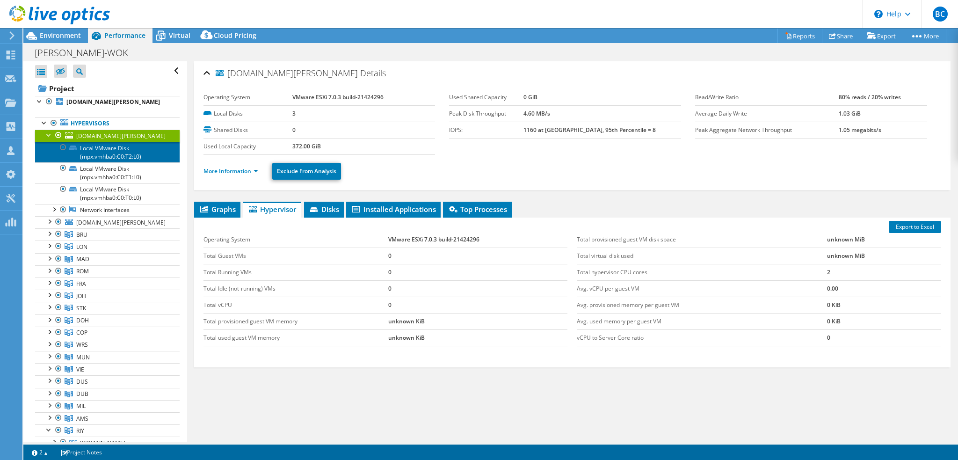
click at [138, 151] on link "Local VMware Disk (mpx.vmhba0:C0:T2:L0)" at bounding box center [107, 152] width 145 height 21
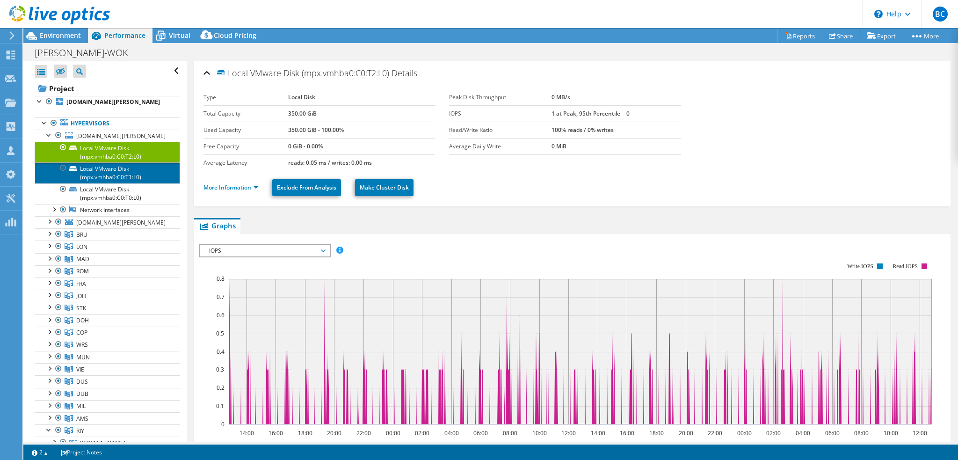
click at [136, 174] on link "Local VMware Disk (mpx.vmhba0:C0:T1:L0)" at bounding box center [107, 172] width 145 height 21
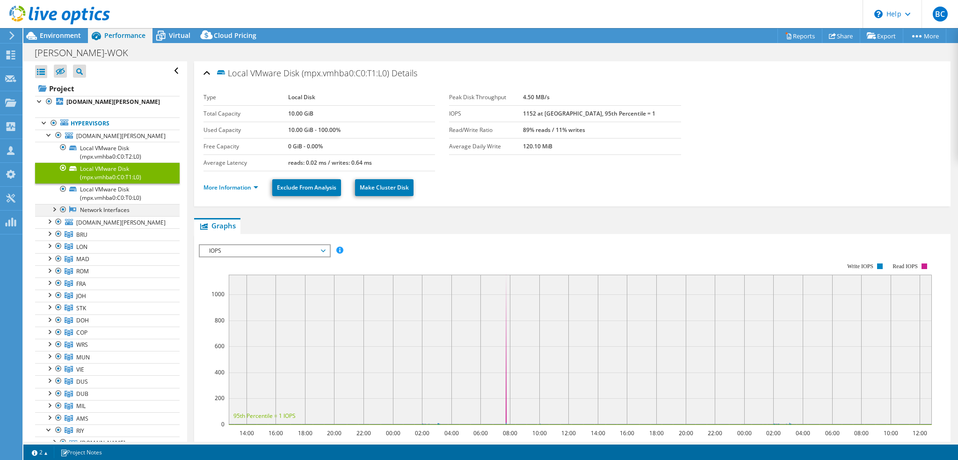
click at [56, 207] on div at bounding box center [53, 208] width 9 height 9
click at [135, 224] on link "vmnic0" at bounding box center [107, 222] width 145 height 12
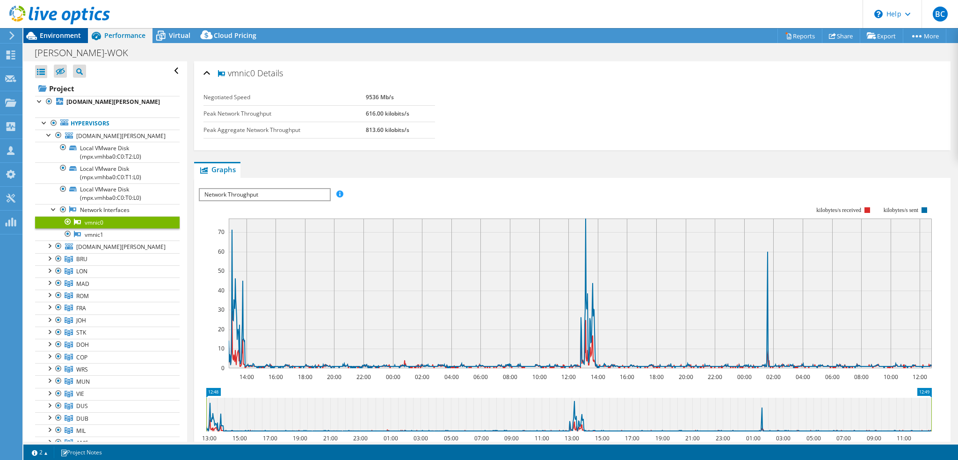
click at [58, 35] on span "Environment" at bounding box center [60, 35] width 41 height 9
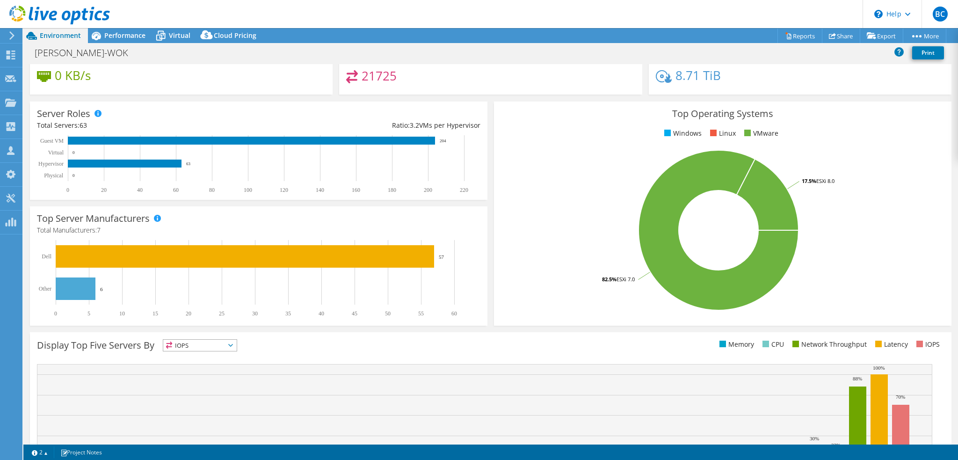
scroll to position [164, 0]
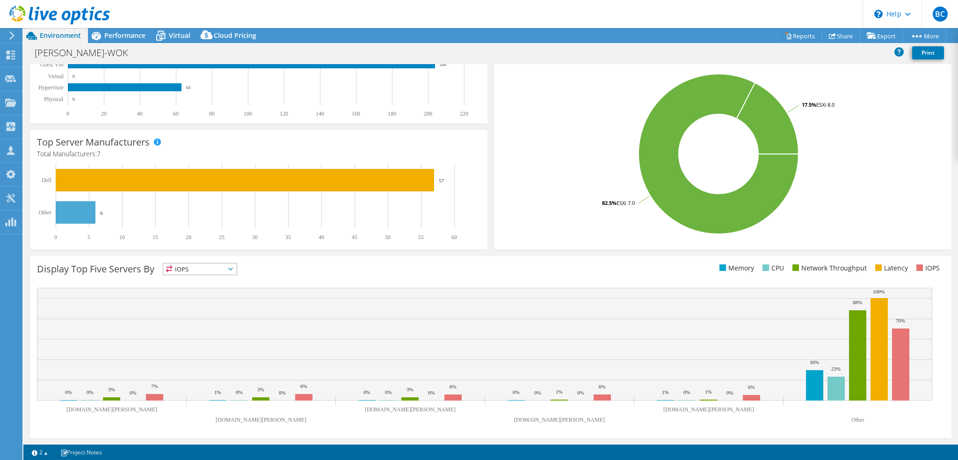
click at [203, 265] on span "IOPS" at bounding box center [199, 268] width 73 height 11
click at [195, 325] on li "Network Throughput" at bounding box center [199, 320] width 73 height 13
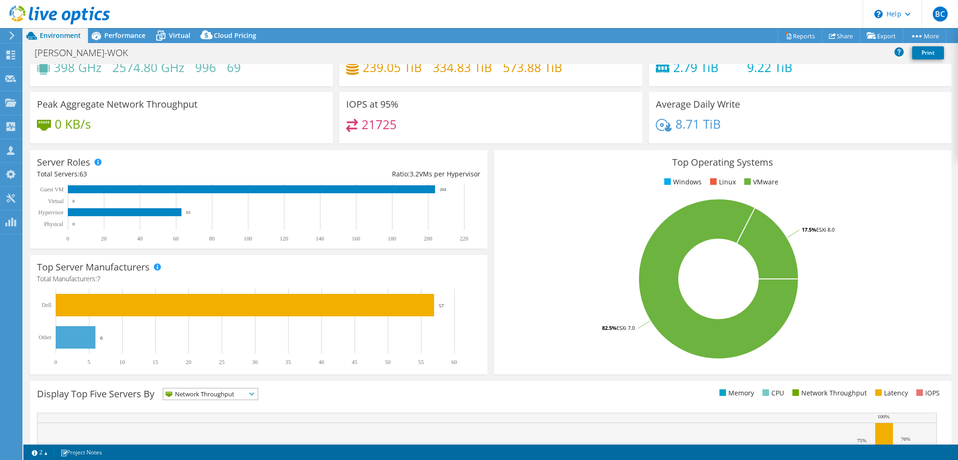
scroll to position [0, 0]
